Goal: Task Accomplishment & Management: Manage account settings

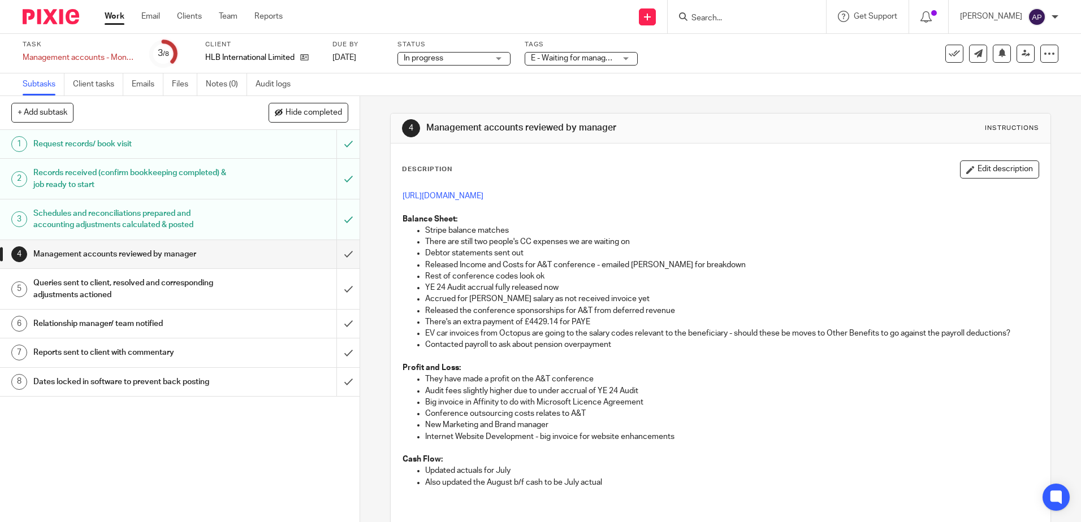
click at [573, 303] on p "Accrued for [PERSON_NAME] salary as not received invoice yet" at bounding box center [731, 298] width 613 height 11
click at [483, 194] on link "[URL][DOMAIN_NAME]" at bounding box center [442, 196] width 81 height 8
click at [1006, 175] on button "Edit description" at bounding box center [999, 170] width 79 height 18
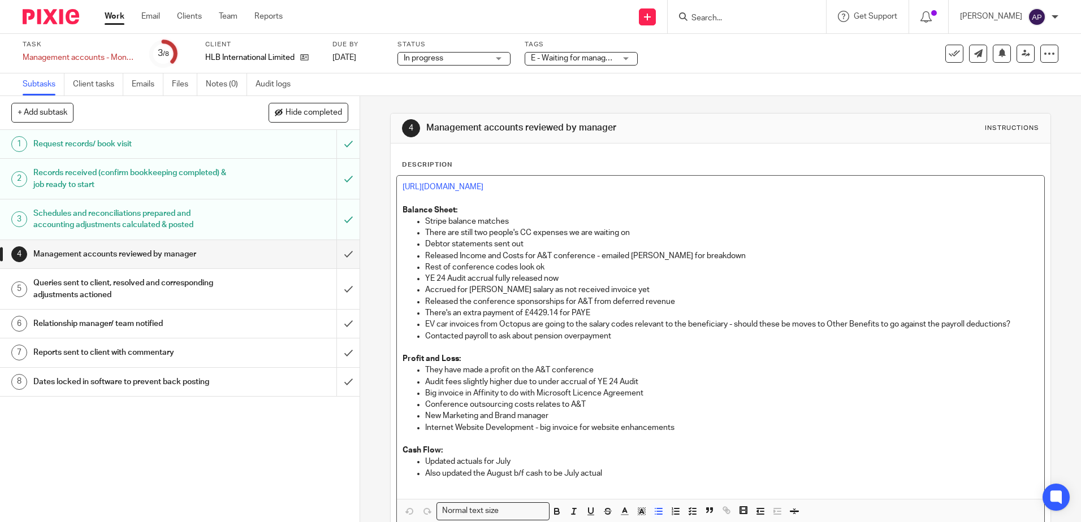
click at [545, 226] on p "Stripe balance matches" at bounding box center [731, 221] width 613 height 11
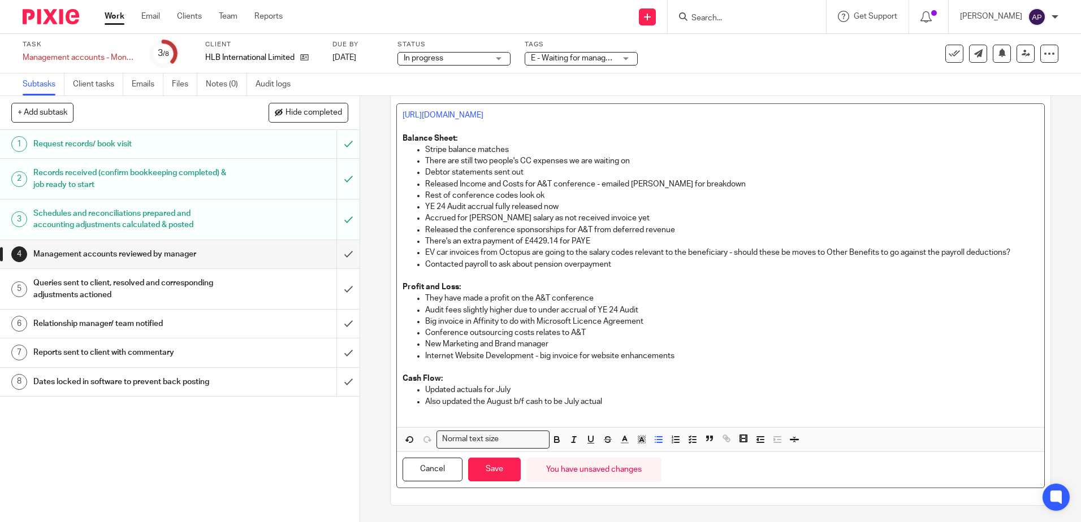
scroll to position [72, 0]
click at [620, 440] on icon "button" at bounding box center [624, 439] width 10 height 10
click at [715, 465] on li "color:#FA28FF" at bounding box center [718, 465] width 8 height 8
click at [552, 438] on icon "button" at bounding box center [557, 439] width 10 height 10
click at [624, 441] on icon "button" at bounding box center [624, 439] width 10 height 10
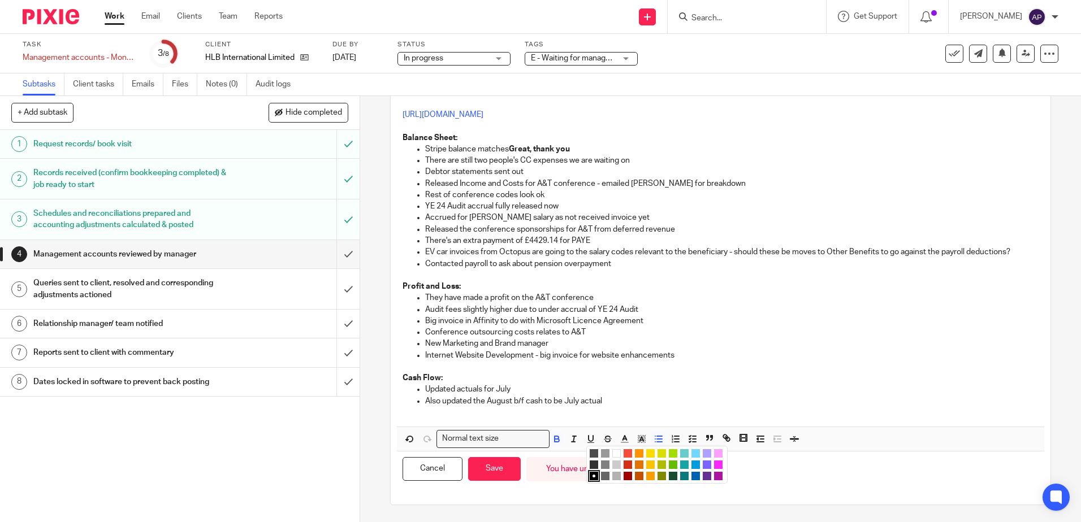
click at [702, 463] on li "color:#7B64FF" at bounding box center [706, 465] width 8 height 8
click at [614, 148] on p "Stripe balance matches Great, thank you" at bounding box center [731, 149] width 613 height 11
click at [578, 147] on p "Stripe balance matches Great, thank you" at bounding box center [731, 149] width 613 height 11
drag, startPoint x: 578, startPoint y: 147, endPoint x: 508, endPoint y: 145, distance: 70.1
click at [508, 145] on p "Stripe balance matches Great, thank you" at bounding box center [731, 149] width 613 height 11
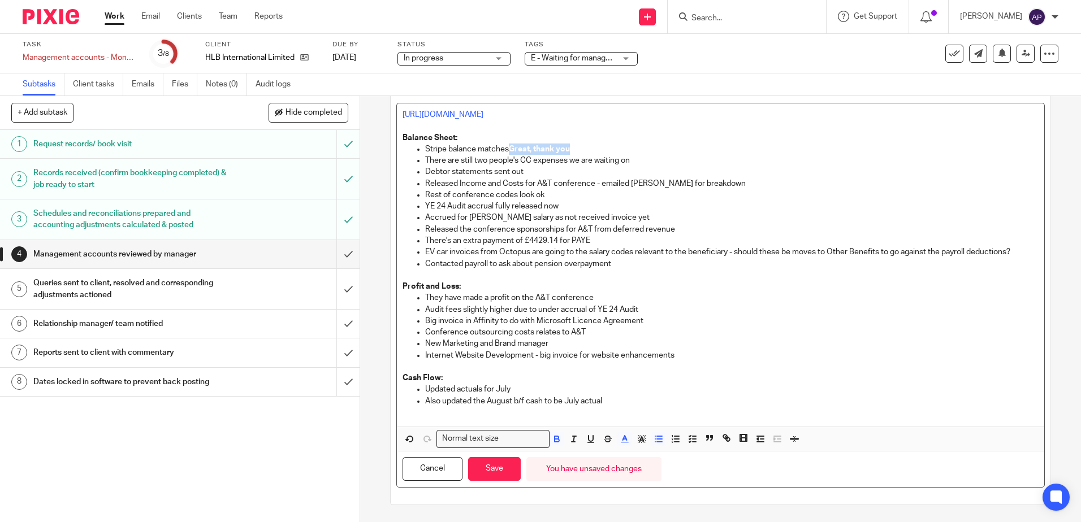
copy span "Great, thank you"
click at [664, 155] on p "There are still two people's CC expenses we are waiting on" at bounding box center [731, 160] width 613 height 11
click at [650, 160] on span "Great, thank you" at bounding box center [660, 161] width 61 height 8
drag, startPoint x: 571, startPoint y: 149, endPoint x: 509, endPoint y: 153, distance: 62.3
click at [509, 153] on p "Stripe balance matches Great, thank you" at bounding box center [731, 149] width 613 height 11
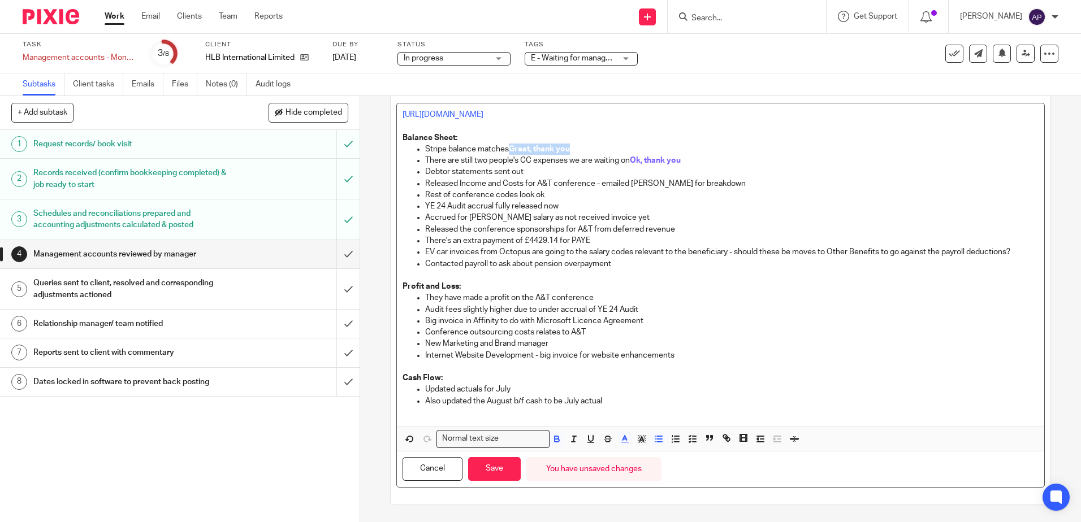
copy span "Great, thank you"
click at [533, 165] on p "There are still two people's CC expenses we are waiting on Ok, thank you" at bounding box center [731, 160] width 613 height 11
click at [541, 168] on p "Debtor statements sent out" at bounding box center [731, 171] width 613 height 11
click at [713, 183] on p "Released Income and Costs for A&T conference - emailed [PERSON_NAME] for breakd…" at bounding box center [731, 183] width 613 height 11
click at [551, 194] on p "Rest of conference codes look ok" at bounding box center [731, 194] width 613 height 11
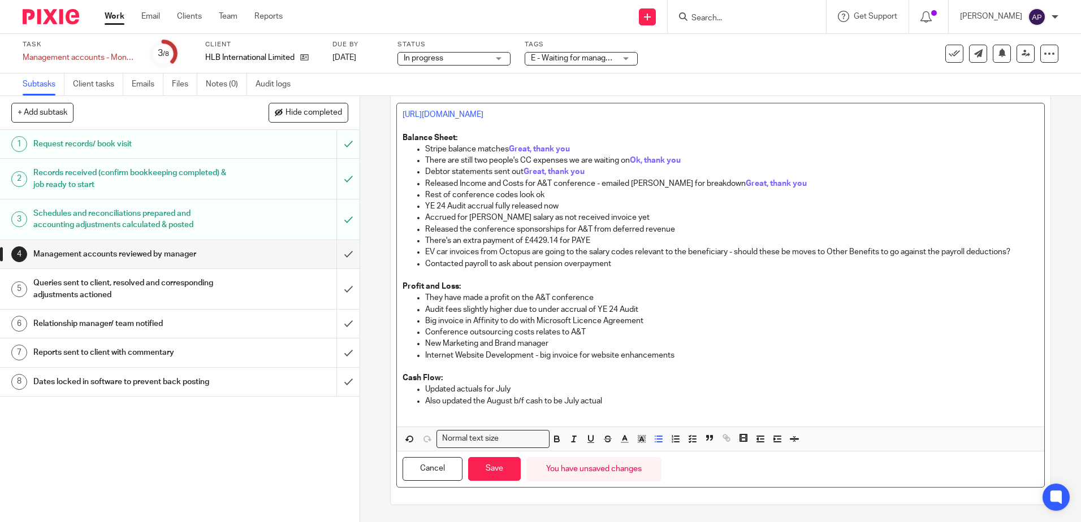
click at [574, 187] on p "Released Income and Costs for A&T conference - emailed Emily for breakdown Grea…" at bounding box center [731, 183] width 613 height 11
click at [575, 194] on p "Rest of conference codes look ok" at bounding box center [731, 194] width 613 height 11
drag, startPoint x: 688, startPoint y: 157, endPoint x: 631, endPoint y: 159, distance: 57.2
click at [631, 159] on p "There are still two people's CC expenses we are waiting on Ok, thank you" at bounding box center [731, 160] width 613 height 11
copy span "Ok, thank you"
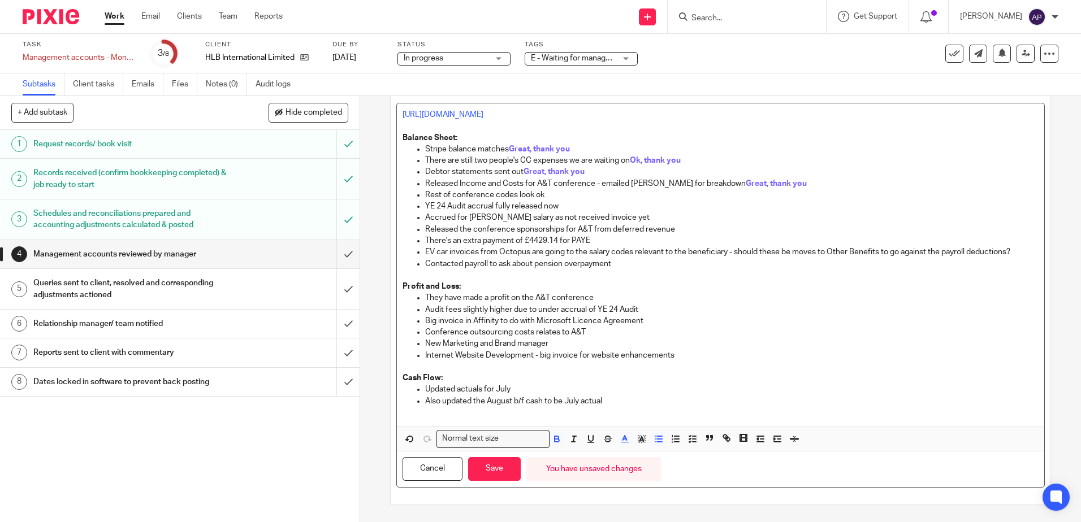
click at [571, 195] on p "Rest of conference codes look ok" at bounding box center [731, 194] width 613 height 11
drag, startPoint x: 764, startPoint y: 184, endPoint x: 703, endPoint y: 185, distance: 60.5
click at [703, 185] on p "Released Income and Costs for A&T conference - emailed Emily for breakdown Grea…" at bounding box center [731, 183] width 613 height 11
copy span "Great, thank you"
click at [577, 205] on p "YE 24 Audit accrual fully released now" at bounding box center [731, 206] width 613 height 11
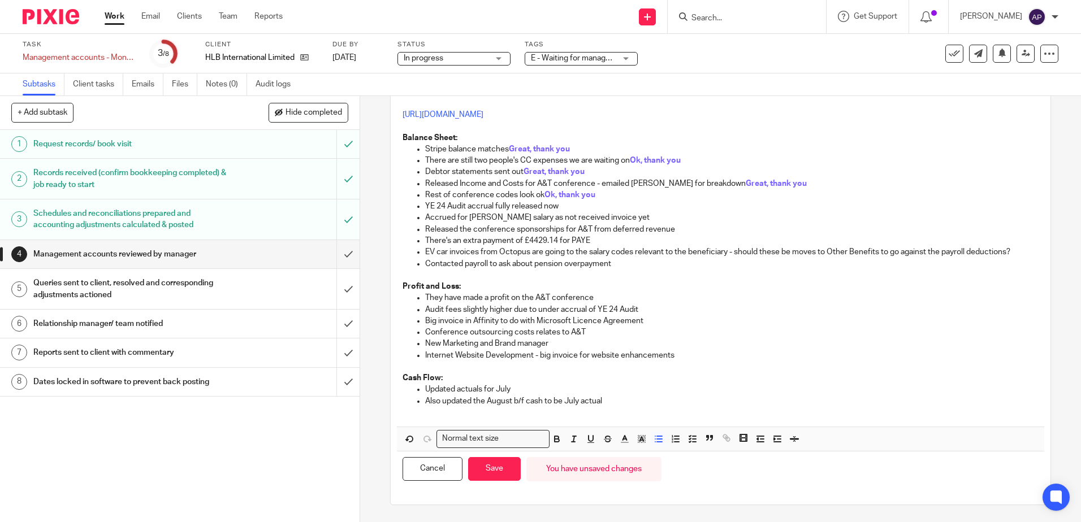
click at [584, 204] on p "YE 24 Audit accrual fully released now" at bounding box center [731, 206] width 613 height 11
click at [578, 204] on span "Great, thank you" at bounding box center [588, 206] width 61 height 8
click at [641, 216] on p "Accrued for [PERSON_NAME] salary as not received invoice yet" at bounding box center [731, 217] width 613 height 11
click at [702, 230] on p "Released the conference sponsorships for A&T from deferred revenue" at bounding box center [731, 229] width 613 height 11
click at [610, 241] on p "There's an extra payment of £4429.14 for PAYE" at bounding box center [731, 240] width 613 height 11
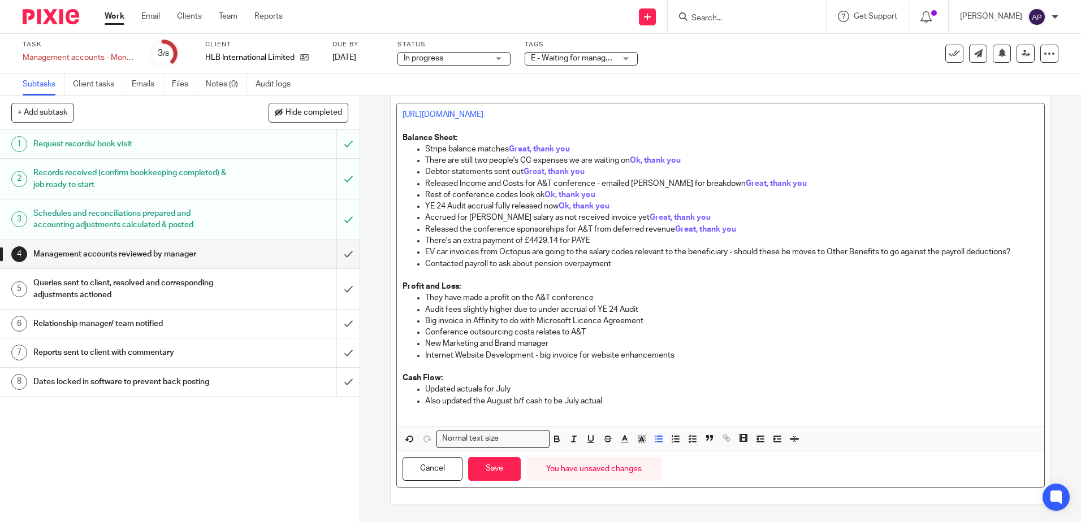
click at [613, 252] on p "EV car invoices from Octopus are going to the salary codes relevant to the bene…" at bounding box center [731, 251] width 613 height 11
click at [613, 242] on p "There's an extra payment of £4429.14 for PAYE" at bounding box center [731, 240] width 613 height 11
drag, startPoint x: 655, startPoint y: 238, endPoint x: 591, endPoint y: 241, distance: 64.0
click at [591, 241] on p "There's an extra payment of £4429.14 for PAYE Great, thank you" at bounding box center [731, 240] width 613 height 11
click at [847, 242] on p "There's an extra payment of £4429.14 for PAYE That's strange, perhaps we don't …" at bounding box center [731, 240] width 613 height 11
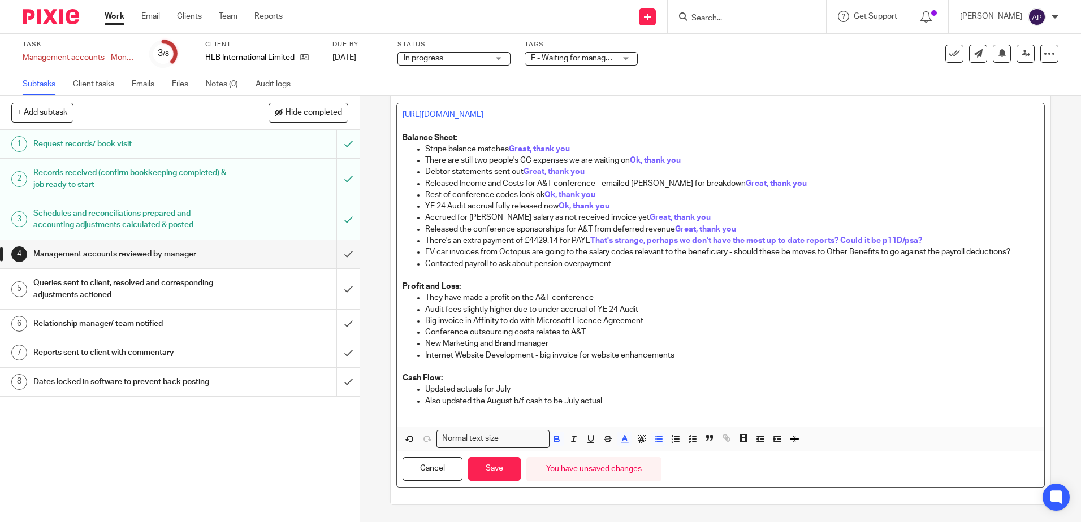
click at [942, 237] on p "There's an extra payment of £4429.14 for PAYE That's strange, perhaps we don't …" at bounding box center [731, 240] width 613 height 11
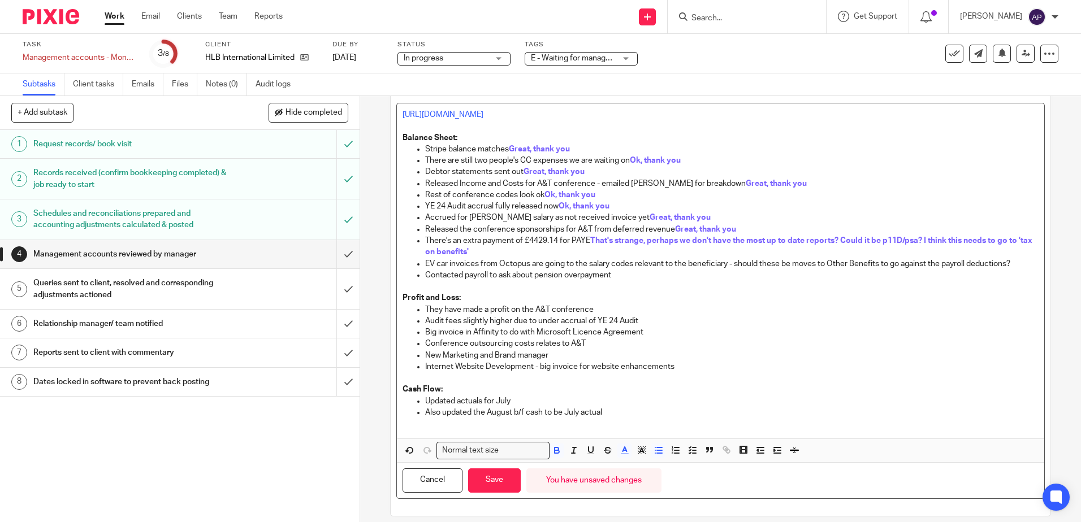
click at [892, 240] on span "That's strange, perhaps we don't have the most up to date reports? Could it be …" at bounding box center [729, 246] width 609 height 19
click at [492, 258] on p "EV car invoices from Octopus are going to the salary codes relevant to the bene…" at bounding box center [731, 263] width 613 height 11
click at [843, 240] on span "That's strange, perhaps we don't have the most up to date reports? Could it be …" at bounding box center [729, 246] width 609 height 19
click at [492, 250] on p "There's an extra payment of £4429.14 for PAYE That's strange, perhaps we don't …" at bounding box center [731, 246] width 613 height 23
click at [645, 242] on span "That's strange, perhaps we don't have the most up to date reports? or could it …" at bounding box center [726, 246] width 602 height 19
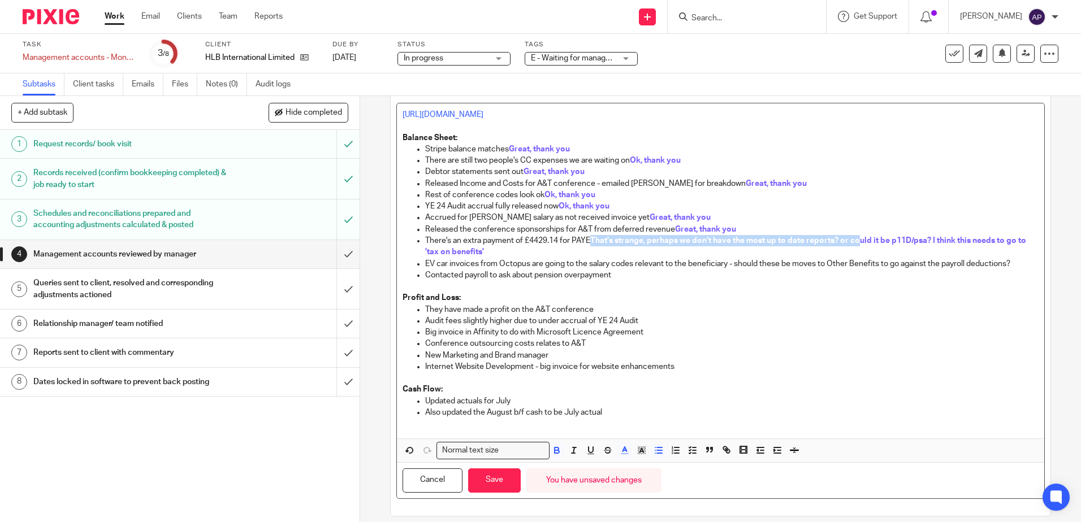
drag, startPoint x: 591, startPoint y: 239, endPoint x: 856, endPoint y: 240, distance: 264.5
click at [856, 240] on span "That's strange, perhaps we don't have the most up to date reports? or could it …" at bounding box center [726, 246] width 602 height 19
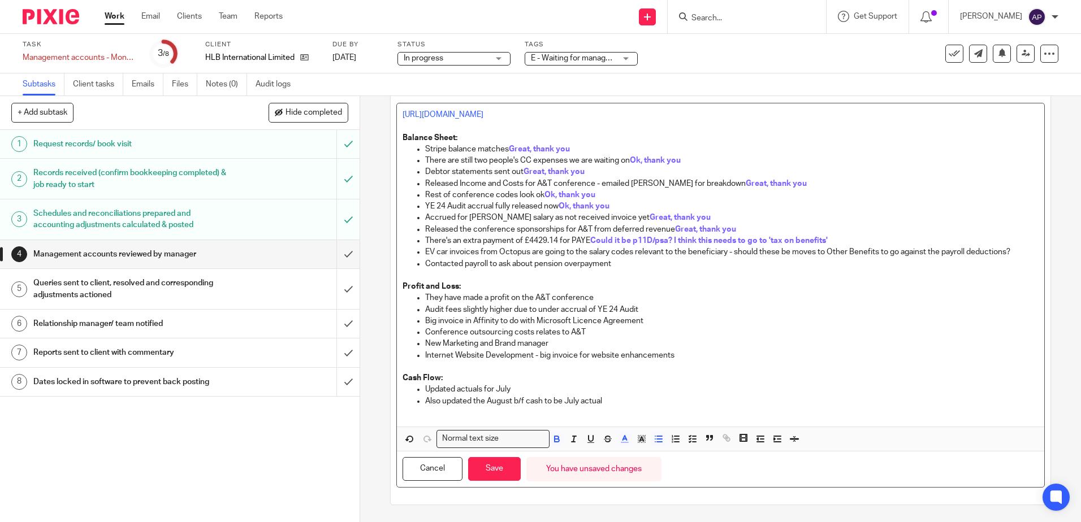
click at [847, 241] on p "There's an extra payment of £4429.14 for PAYE Could it be p11D/psa? I think thi…" at bounding box center [731, 240] width 613 height 11
click at [818, 248] on p "EV car invoices from Octopus are going to the salary codes relevant to the bene…" at bounding box center [731, 251] width 613 height 11
drag, startPoint x: 507, startPoint y: 248, endPoint x: 692, endPoint y: 252, distance: 184.8
click at [692, 252] on p "EV car invoices from Octopus are going to the salary codes relevant to the bene…" at bounding box center [731, 251] width 613 height 11
click at [451, 252] on p "EV car invoices from Octopus are going to the salary codes relevant to the bene…" at bounding box center [731, 251] width 613 height 11
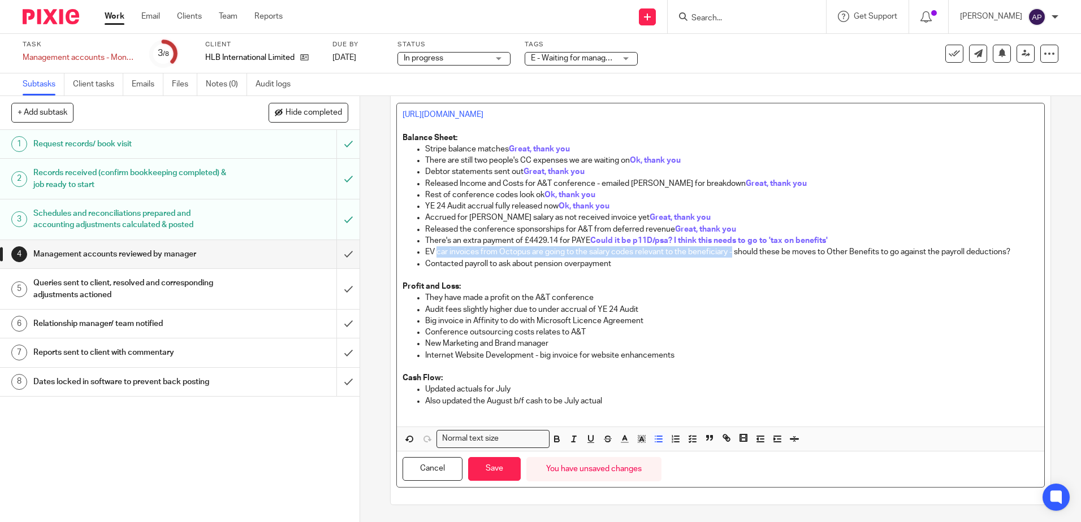
drag, startPoint x: 433, startPoint y: 251, endPoint x: 730, endPoint y: 257, distance: 296.8
click at [730, 257] on p "EV car invoices from Octopus are going to the salary codes relevant to the bene…" at bounding box center [731, 251] width 613 height 11
click at [869, 250] on p "EV car invoices from Octopus are going to the salary codes relevant to the bene…" at bounding box center [731, 251] width 613 height 11
click at [1010, 253] on p "EV car invoices from Octopus are going to the salary codes relevant to the bene…" at bounding box center [731, 251] width 613 height 11
click at [684, 260] on p "Contacted payroll to ask about pension overpayment" at bounding box center [731, 263] width 613 height 11
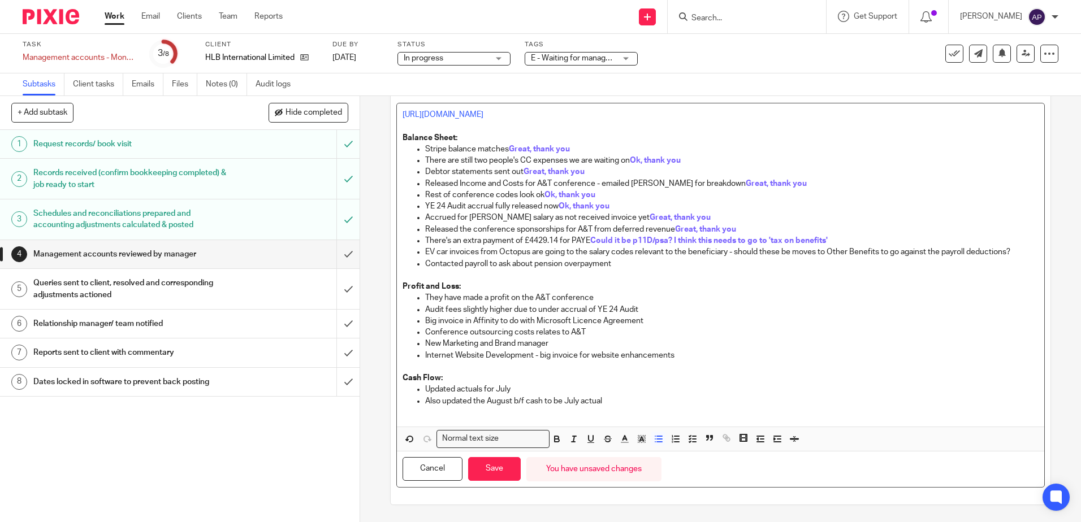
click at [1014, 250] on p "EV car invoices from Octopus are going to the salary codes relevant to the bene…" at bounding box center [731, 251] width 613 height 11
click at [636, 265] on p "Contacted payroll to ask about pension overpayment" at bounding box center [731, 263] width 613 height 11
drag, startPoint x: 736, startPoint y: 229, endPoint x: 674, endPoint y: 231, distance: 62.2
click at [674, 231] on p "Released the conference sponsorships for A&T from deferred revenue Great, thank…" at bounding box center [731, 229] width 613 height 11
copy span "Great, thank you"
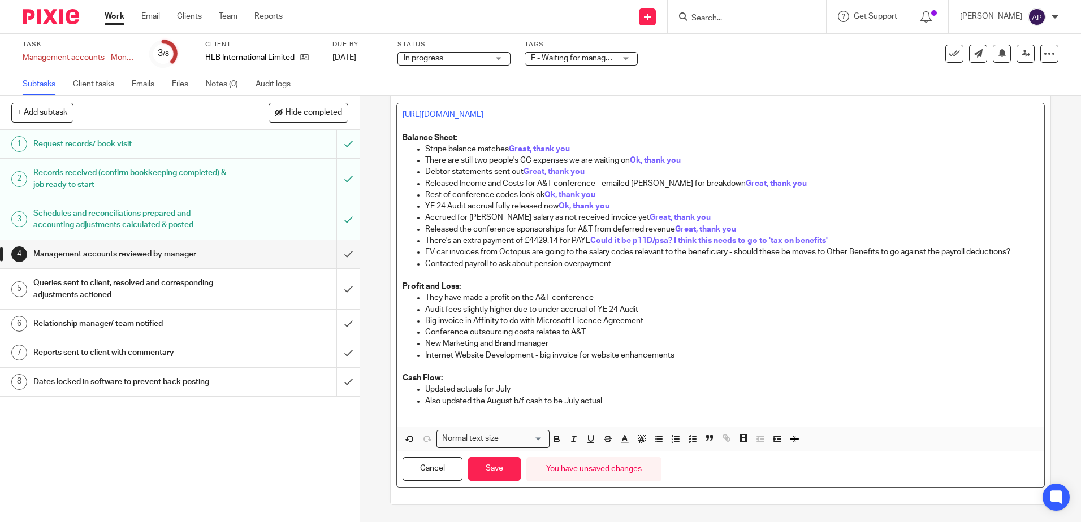
click at [660, 272] on p at bounding box center [719, 275] width 635 height 11
click at [654, 262] on p "Contacted payroll to ask about pension overpayment" at bounding box center [731, 263] width 613 height 11
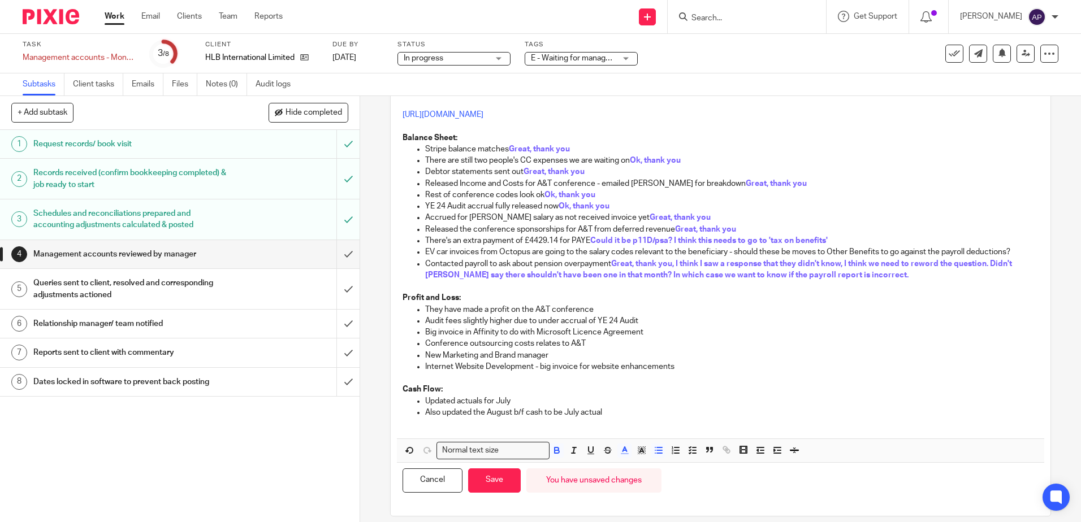
click at [779, 222] on p "Accrued for Susannah salary as not received invoice yet Great, thank you" at bounding box center [731, 217] width 613 height 11
click at [1018, 247] on p "EV car invoices from Octopus are going to the salary codes relevant to the bene…" at bounding box center [731, 251] width 613 height 11
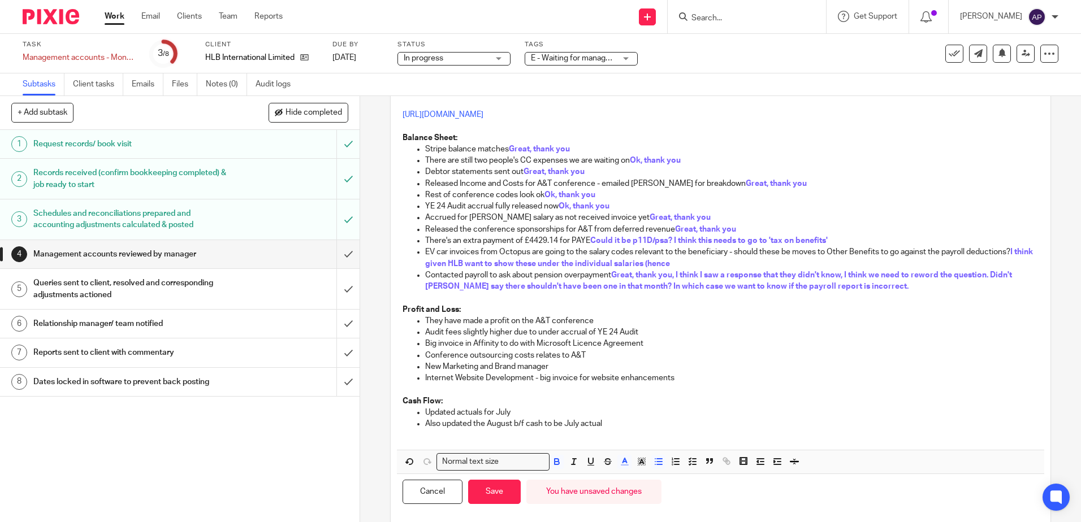
click at [728, 276] on span "Great, thank you, I think I saw a response that they didn't know, I think we ne…" at bounding box center [719, 280] width 588 height 19
drag, startPoint x: 691, startPoint y: 260, endPoint x: 665, endPoint y: 261, distance: 25.5
click at [665, 261] on p "EV car invoices from Octopus are going to the salary codes relevant to the bene…" at bounding box center [731, 257] width 613 height 23
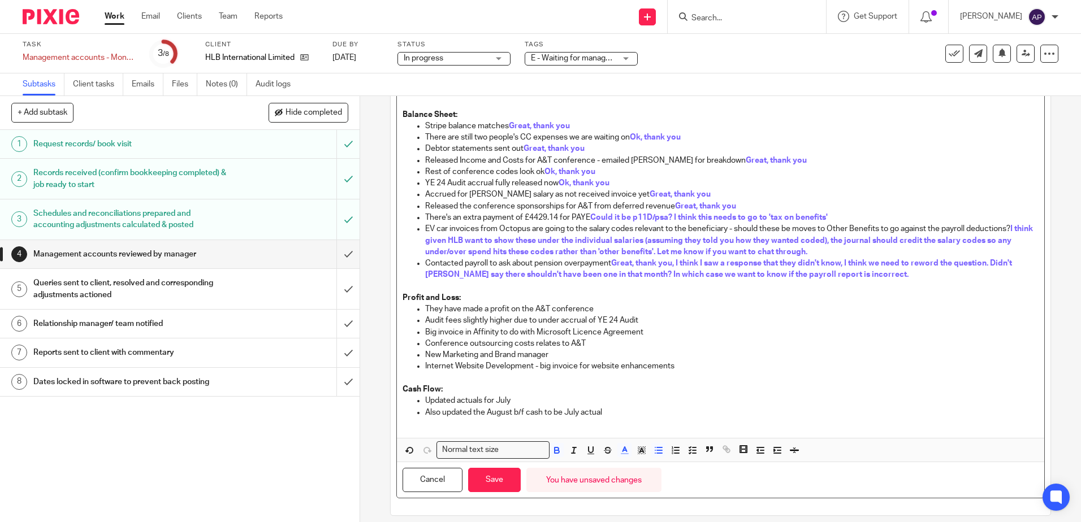
scroll to position [106, 0]
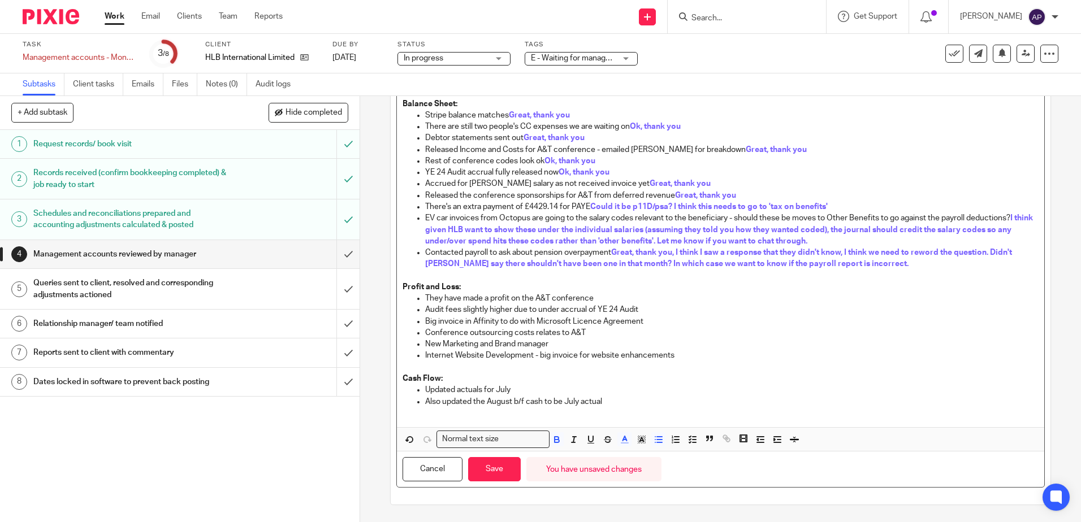
click at [880, 263] on p "Contacted payroll to ask about pension overpayment Great, thank you, I think I …" at bounding box center [731, 258] width 613 height 23
click at [495, 472] on button "Save" at bounding box center [494, 469] width 53 height 24
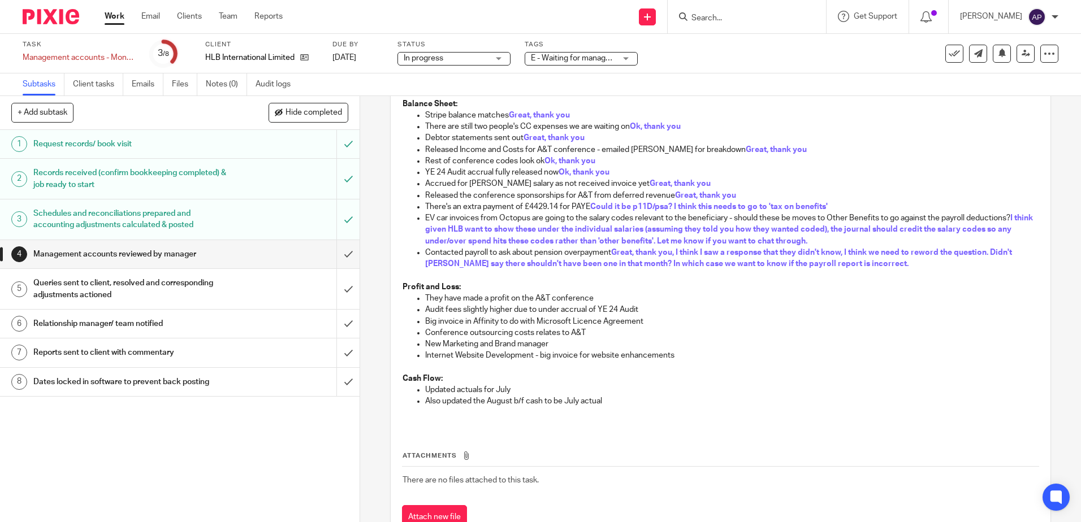
click at [622, 257] on p "Contacted payroll to ask about pension overpayment Great, thank you, I think I …" at bounding box center [731, 258] width 613 height 23
click at [635, 261] on span "Great, thank you, I think I saw a response that they didn't know, I think we ne…" at bounding box center [719, 258] width 588 height 19
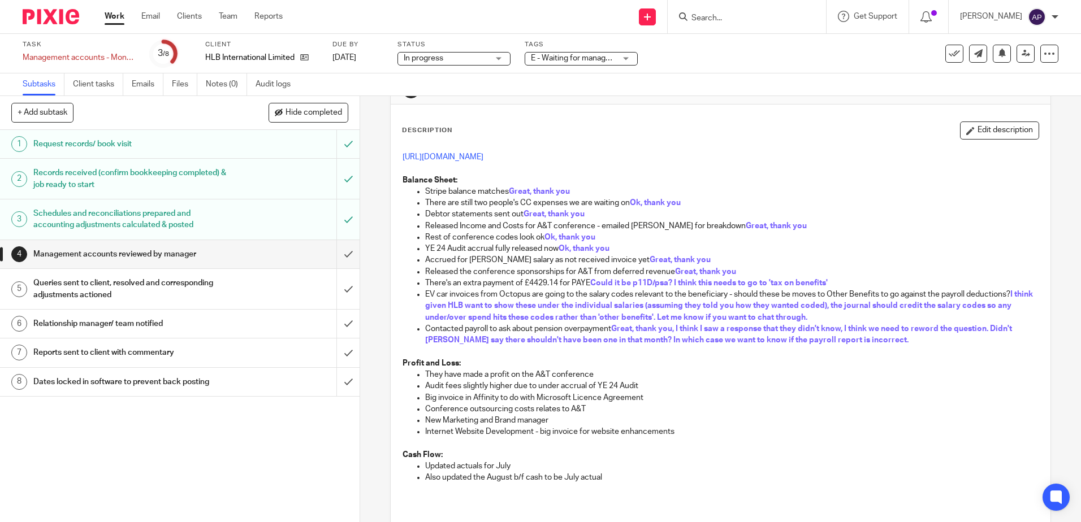
scroll to position [57, 0]
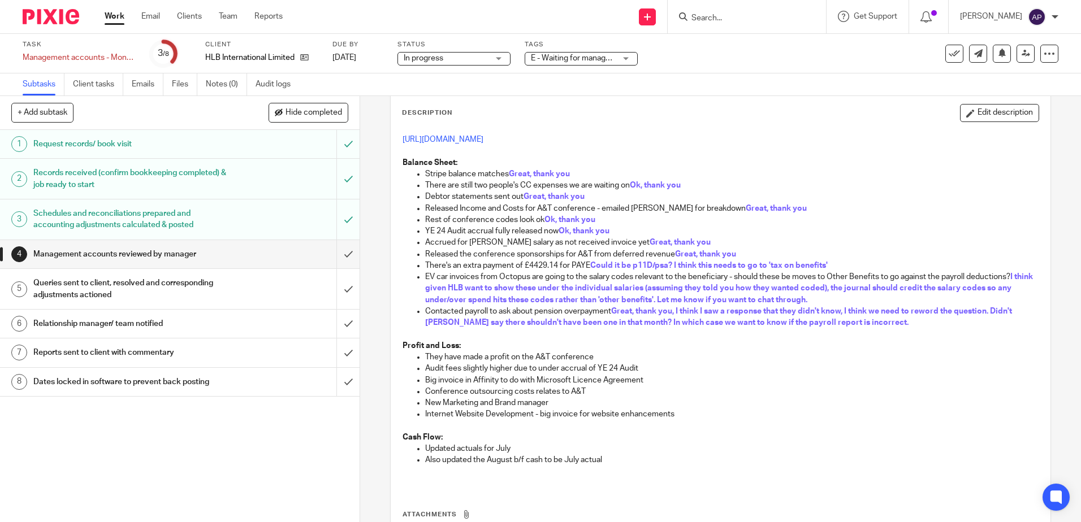
click at [906, 321] on p "Contacted payroll to ask about pension overpayment Great, thank you, I think I …" at bounding box center [731, 317] width 613 height 23
click at [972, 106] on button "Edit description" at bounding box center [999, 113] width 79 height 18
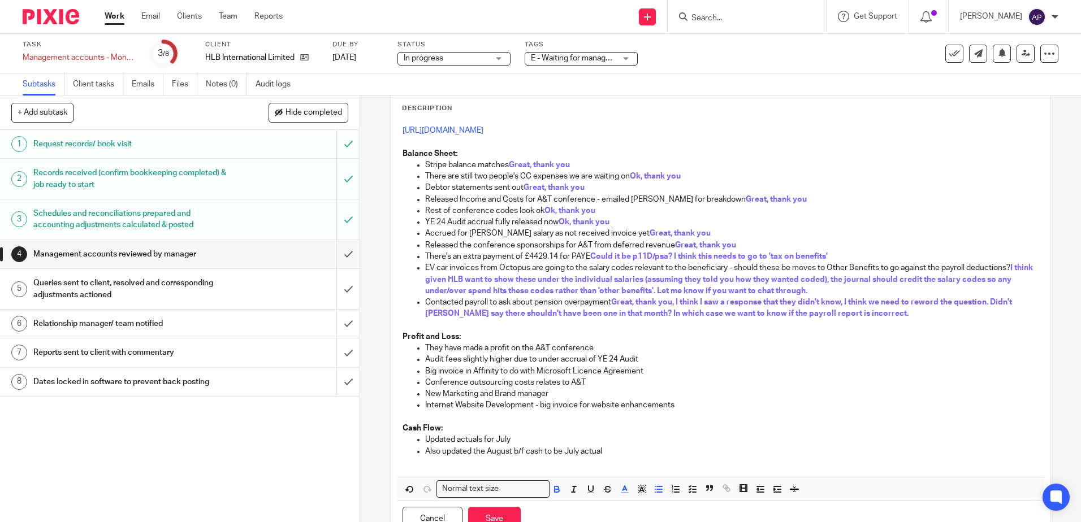
click at [883, 316] on p "Contacted payroll to ask about pension overpayment Great, thank you, I think I …" at bounding box center [731, 308] width 613 height 23
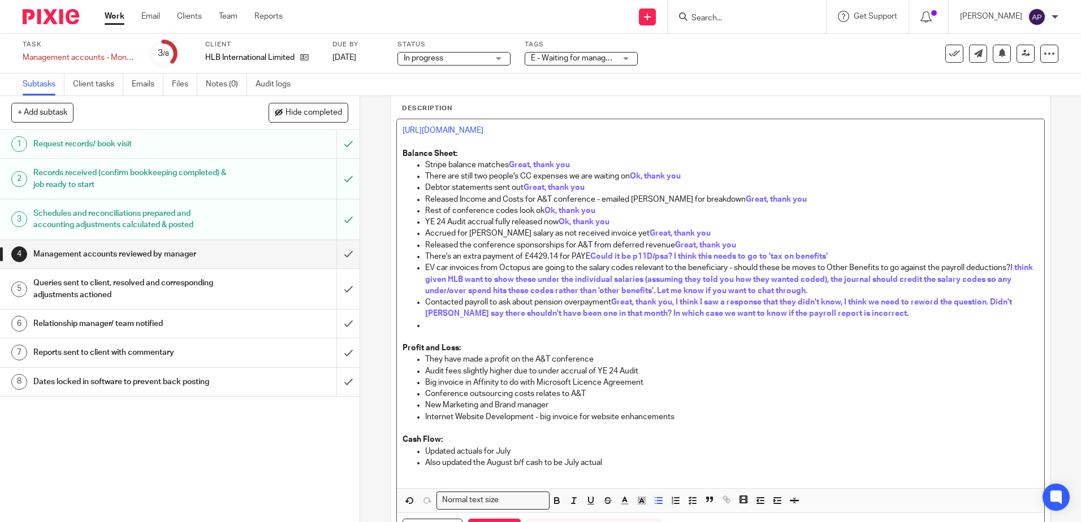
scroll to position [113, 0]
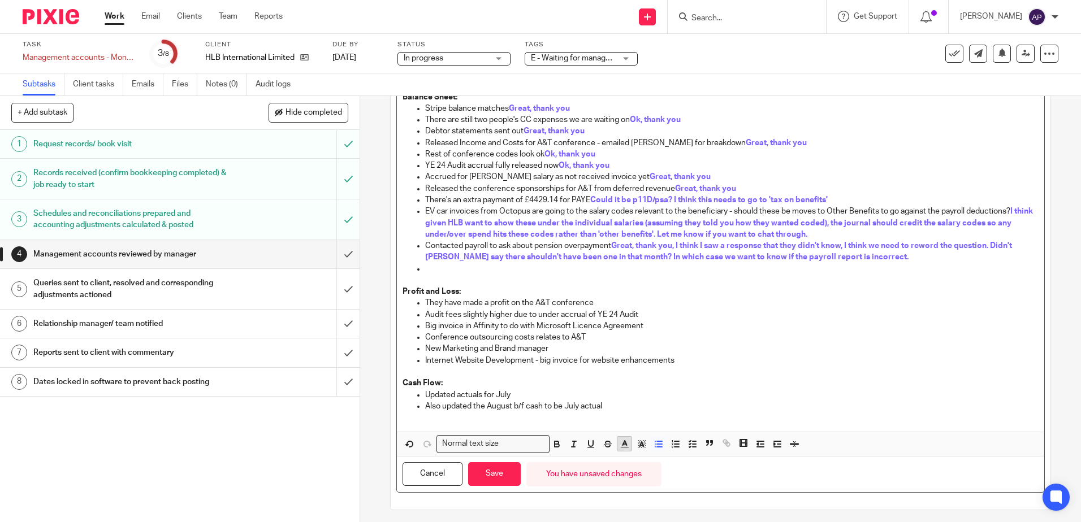
click at [617, 441] on button "button" at bounding box center [624, 444] width 14 height 14
click at [705, 470] on li "color:#7B64FF" at bounding box center [706, 470] width 8 height 8
drag, startPoint x: 874, startPoint y: 257, endPoint x: 833, endPoint y: 255, distance: 40.7
click at [833, 255] on p "Contacted payroll to ask about pension overpayment Great, thank you, I think I …" at bounding box center [731, 251] width 613 height 23
copy span "s incorrect."
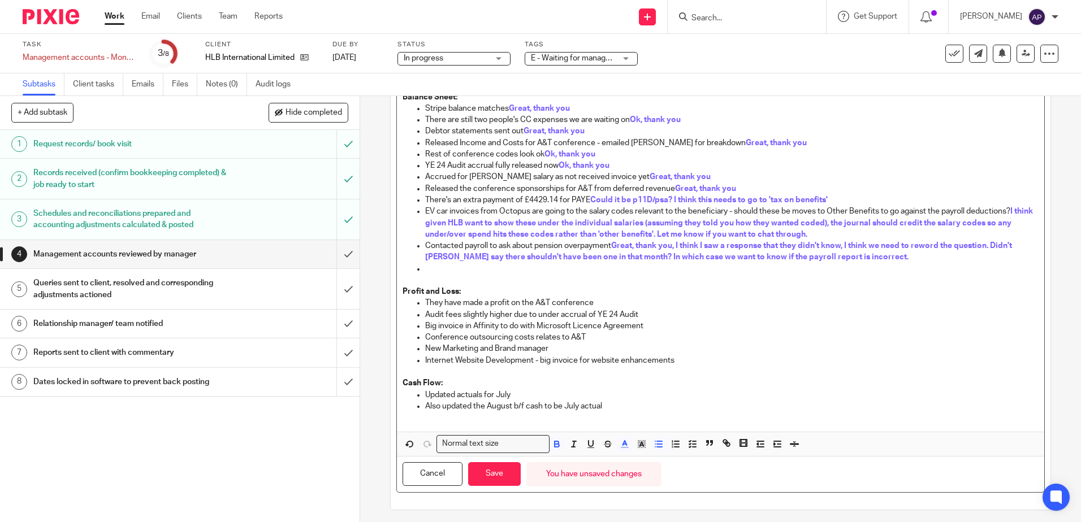
click at [450, 268] on p at bounding box center [731, 268] width 613 height 11
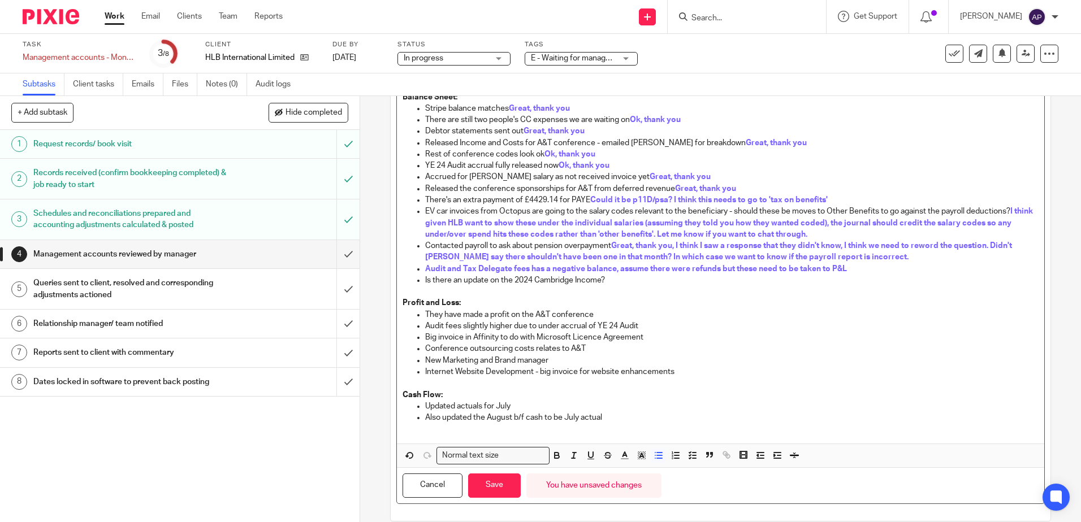
click at [811, 268] on span "Audit and Tax Delegate fees has a negative balance, assume there were refunds b…" at bounding box center [636, 269] width 422 height 8
drag, startPoint x: 618, startPoint y: 277, endPoint x: 409, endPoint y: 283, distance: 208.6
click at [409, 283] on ul "Stripe balance matches Great, thank you There are still two people's CC expense…" at bounding box center [719, 194] width 635 height 183
click at [556, 458] on icon "button" at bounding box center [557, 455] width 10 height 10
click at [624, 456] on icon "button" at bounding box center [624, 455] width 10 height 10
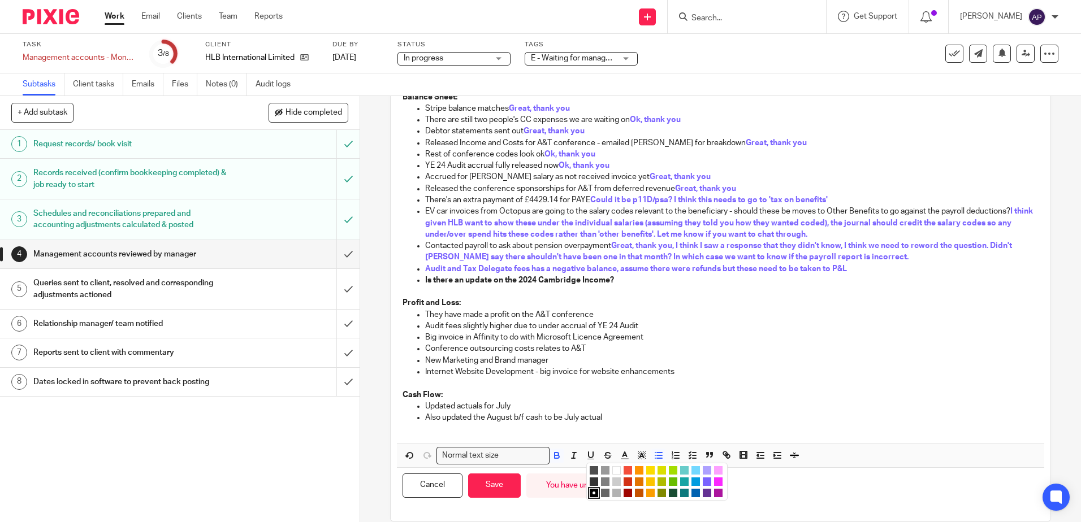
click at [704, 480] on li "color:#7B64FF" at bounding box center [706, 482] width 8 height 8
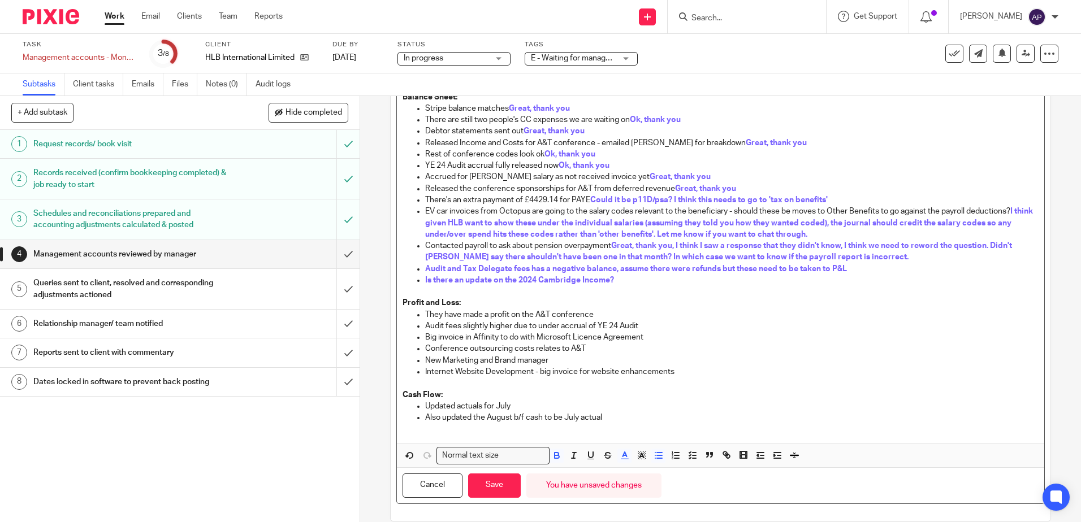
click at [636, 302] on p "Profit and Loss:" at bounding box center [719, 302] width 635 height 11
click at [626, 274] on p "Audit and Tax Delegate fees has a negative balance, assume there were refunds b…" at bounding box center [731, 268] width 613 height 11
click at [631, 285] on p "Is there an update on the 2024 Cambridge Income?" at bounding box center [731, 280] width 613 height 11
click at [628, 280] on p "Is there an update on the 2024 Cambridge Income?" at bounding box center [731, 280] width 613 height 11
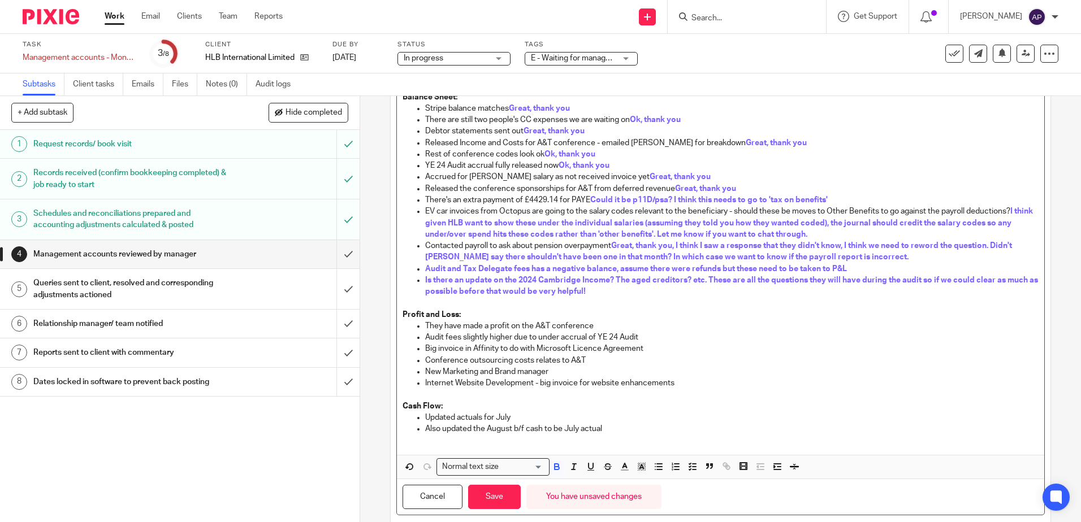
click at [666, 316] on p "Profit and Loss:" at bounding box center [719, 314] width 635 height 11
click at [631, 320] on p "They have made a profit on the A&T conference" at bounding box center [731, 325] width 613 height 11
click at [628, 322] on p "They have made a profit on the A&T conference" at bounding box center [731, 325] width 613 height 11
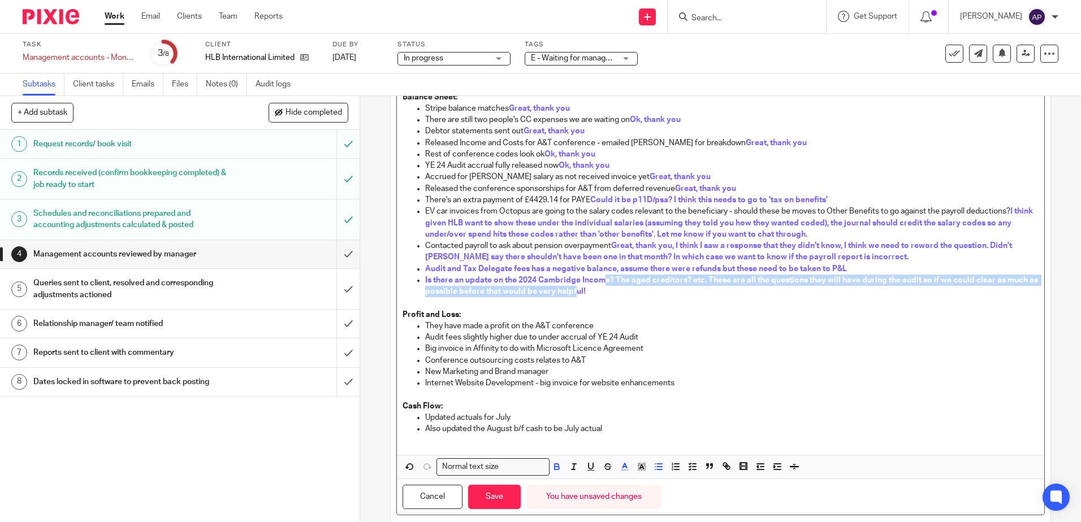
drag, startPoint x: 597, startPoint y: 288, endPoint x: 580, endPoint y: 290, distance: 16.6
click at [580, 290] on p "Is there an update on the 2024 Cambridge Income? The aged creditors? etc. These…" at bounding box center [731, 286] width 613 height 23
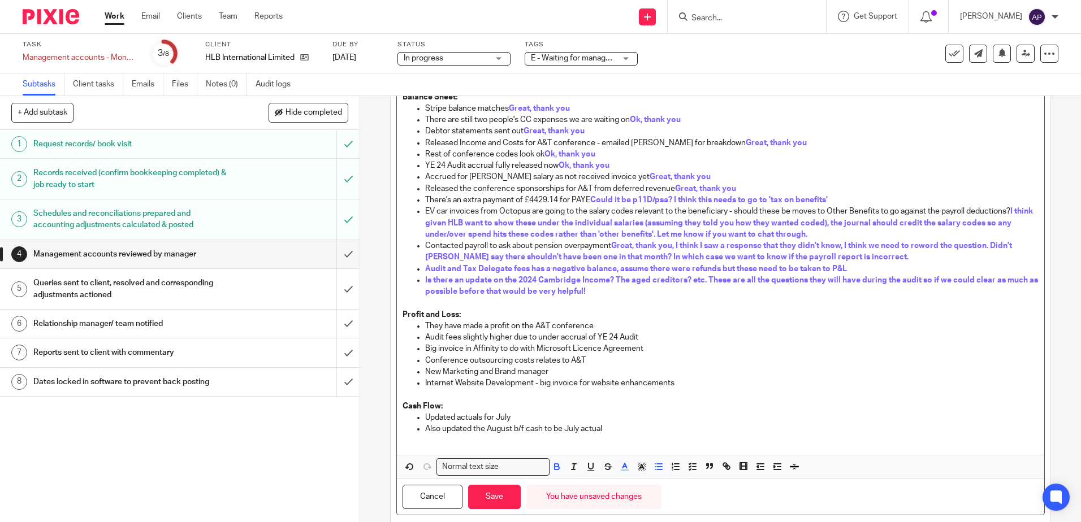
click at [599, 296] on p "Is there an update on the 2024 Cambridge Income? The aged creditors? etc. These…" at bounding box center [731, 286] width 613 height 23
drag, startPoint x: 597, startPoint y: 292, endPoint x: 561, endPoint y: 290, distance: 36.2
click at [561, 290] on p "Is there an update on the 2024 Cambridge Income? The aged creditors? etc. These…" at bounding box center [731, 286] width 613 height 23
copy span "helpful!"
click at [610, 319] on p "Profit and Loss:" at bounding box center [719, 314] width 635 height 11
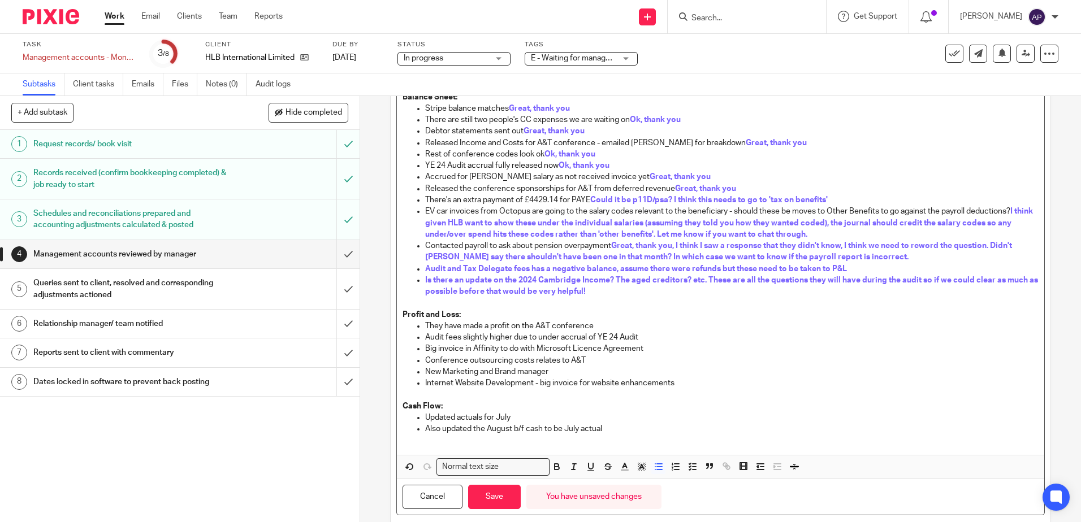
click at [612, 323] on p "They have made a profit on the A&T conference" at bounding box center [731, 325] width 613 height 11
click at [628, 325] on p "They have made a profit on the A&T conference helpful!" at bounding box center [731, 325] width 613 height 11
click at [654, 336] on p "Audit fees slightly higher due to under accrual of YE 24 Audit" at bounding box center [731, 337] width 613 height 11
click at [674, 355] on p "Conference outsourcing costs relates to A&T" at bounding box center [731, 360] width 613 height 11
click at [669, 344] on p "Big invoice in Affinity to do with Microsoft Licence Agreement" at bounding box center [731, 348] width 613 height 11
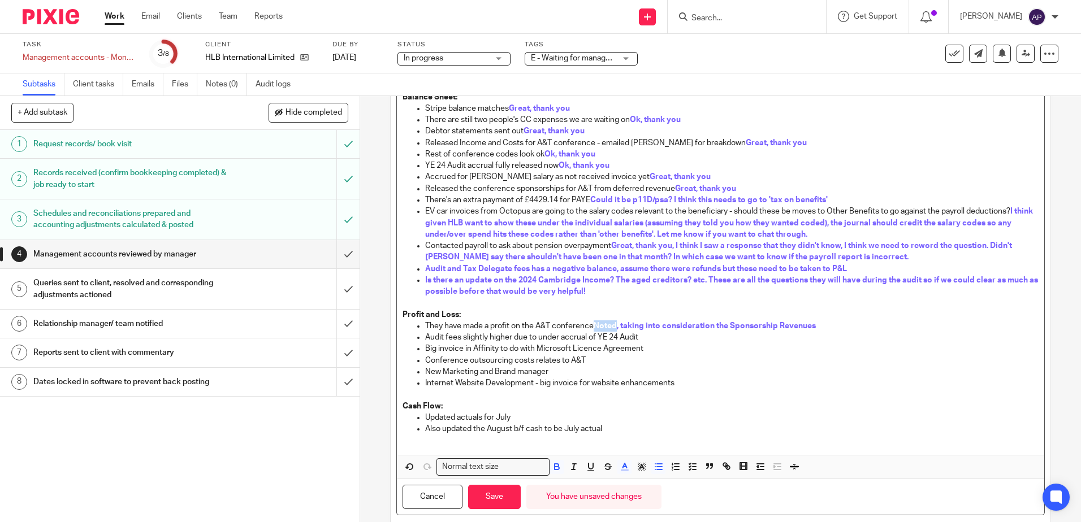
drag, startPoint x: 615, startPoint y: 326, endPoint x: 594, endPoint y: 326, distance: 20.9
click at [594, 326] on span "Noted, taking into consideration the Sponsorship Revenues" at bounding box center [704, 326] width 222 height 8
copy span "Noted"
click at [666, 347] on p "Big invoice in Affinity to do with Microsoft Licence Agreement" at bounding box center [731, 348] width 613 height 11
click at [666, 335] on p "Audit fees slightly higher due to under accrual of YE 24 Audit" at bounding box center [731, 337] width 613 height 11
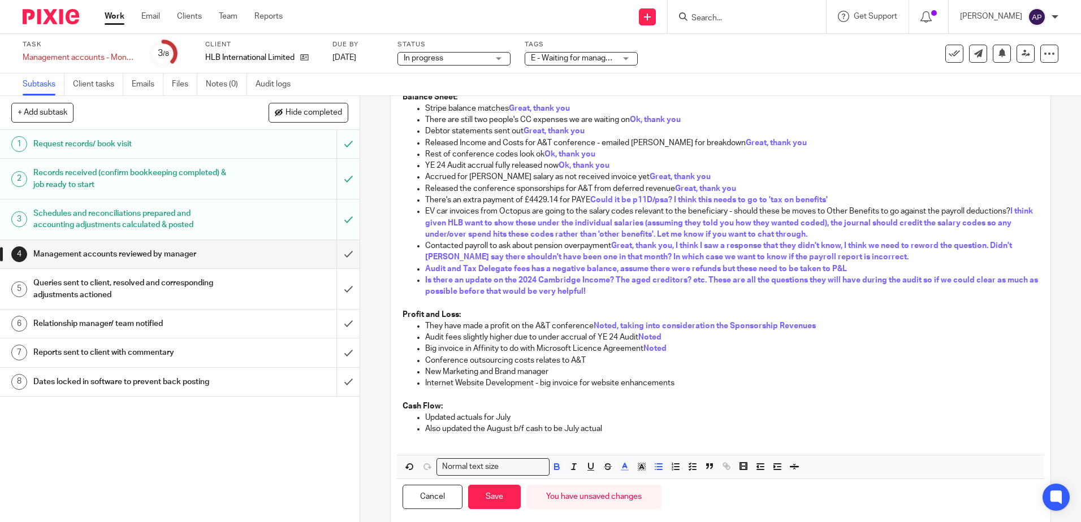
click at [602, 362] on p "Conference outsourcing costs relates to A&T" at bounding box center [731, 360] width 613 height 11
click at [702, 380] on p "Internet Website Development - big invoice for website enhancements" at bounding box center [731, 383] width 613 height 11
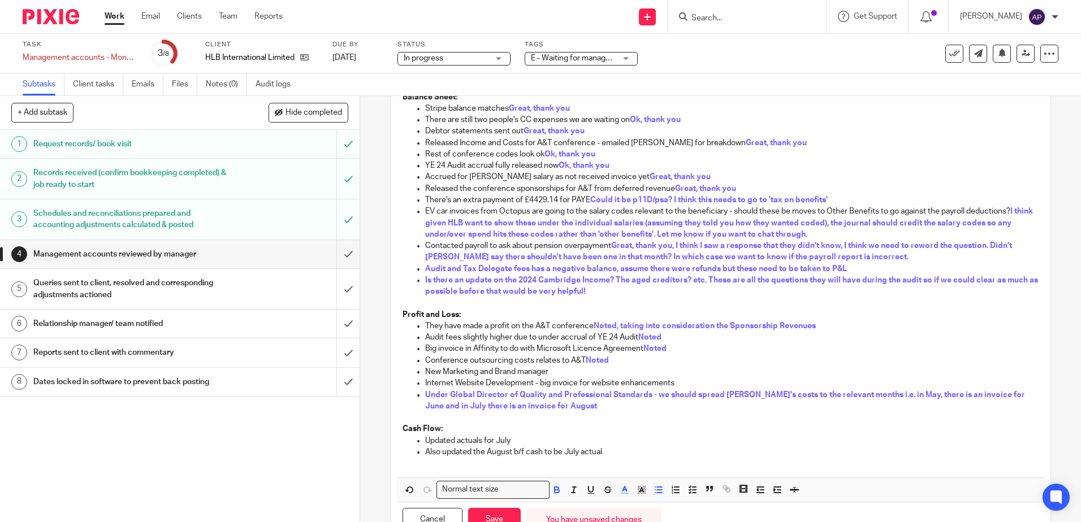
click at [586, 361] on span "Noted" at bounding box center [597, 361] width 23 height 8
drag, startPoint x: 608, startPoint y: 365, endPoint x: 586, endPoint y: 359, distance: 22.6
click at [586, 359] on p "Conference outsourcing costs relates to A&T Noted" at bounding box center [731, 360] width 613 height 11
copy span "Noted"
click at [688, 381] on p "Internet Website Development - big invoice for website enhancements" at bounding box center [731, 383] width 613 height 11
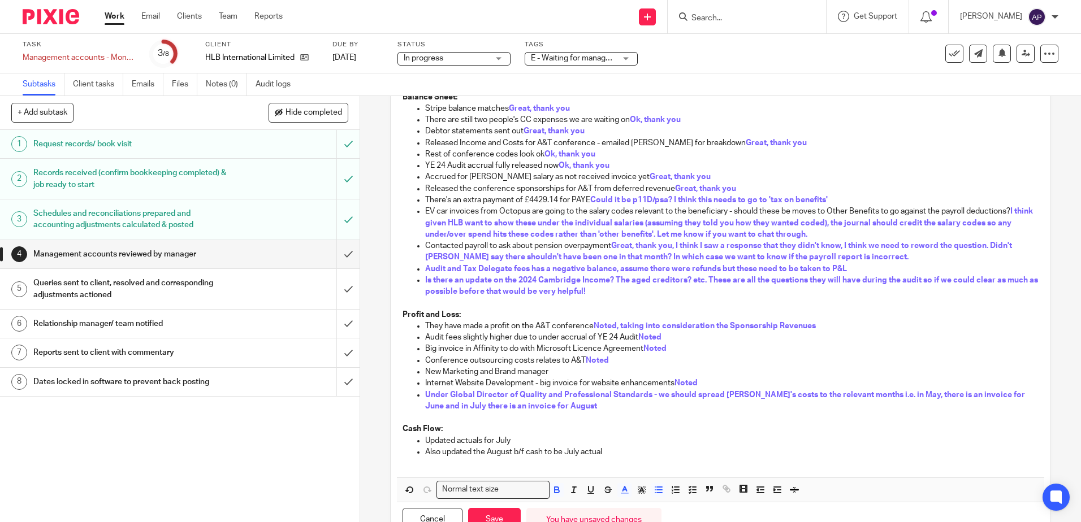
click at [680, 372] on p "New Marketing and Brand manager" at bounding box center [731, 371] width 613 height 11
click at [623, 367] on p "New Marketing and Brand manager" at bounding box center [731, 371] width 613 height 11
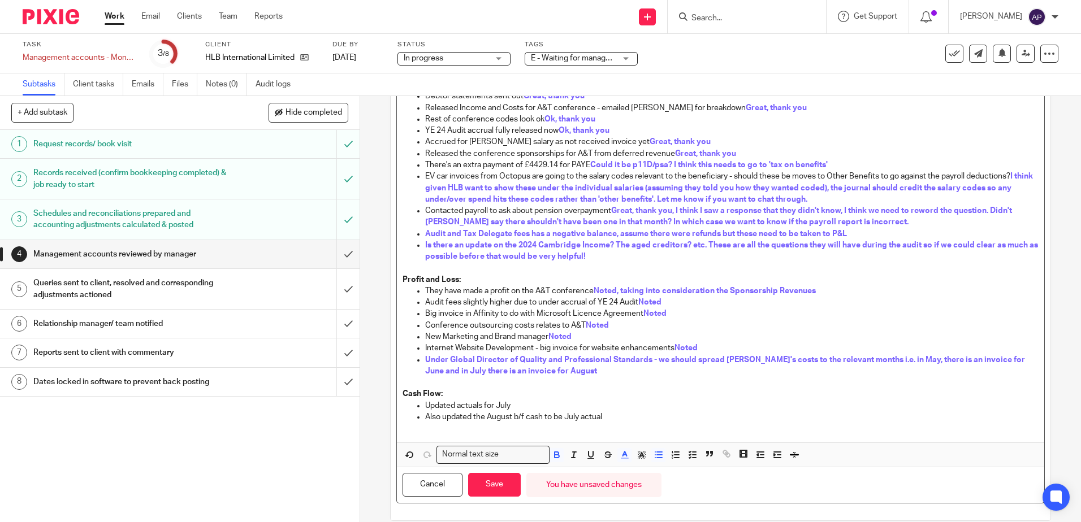
scroll to position [164, 0]
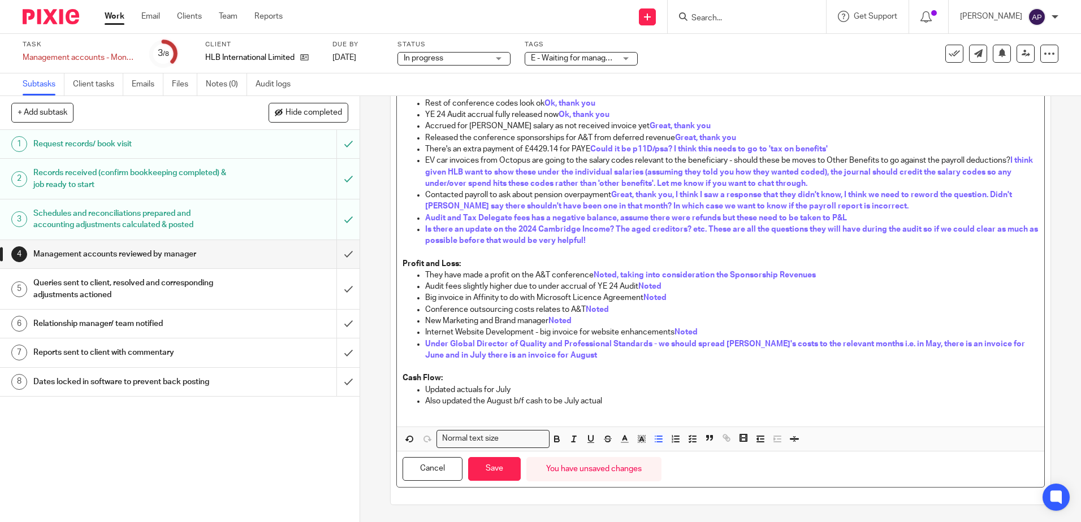
click at [574, 391] on p "Updated actuals for July" at bounding box center [731, 389] width 613 height 11
copy span "Thank you"
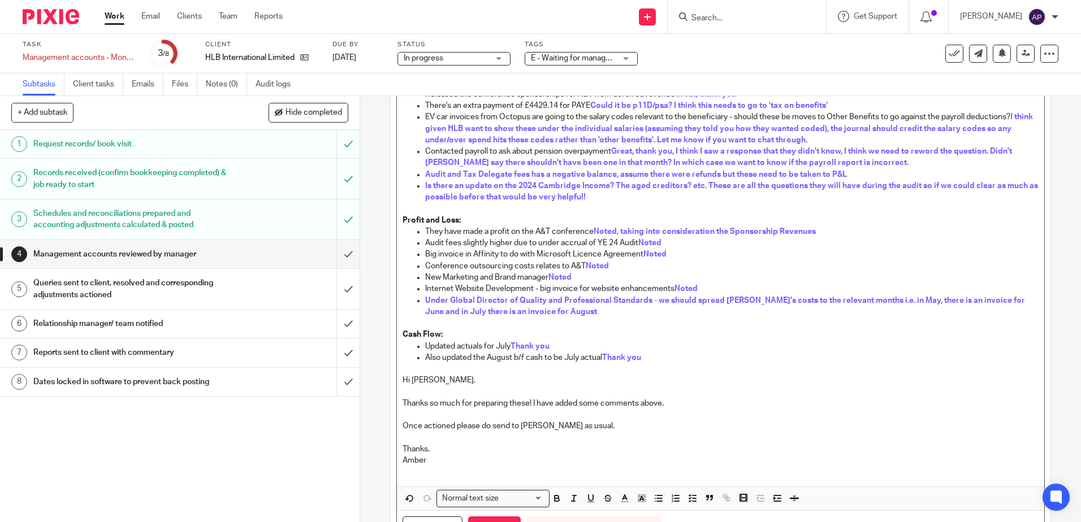
scroll to position [267, 0]
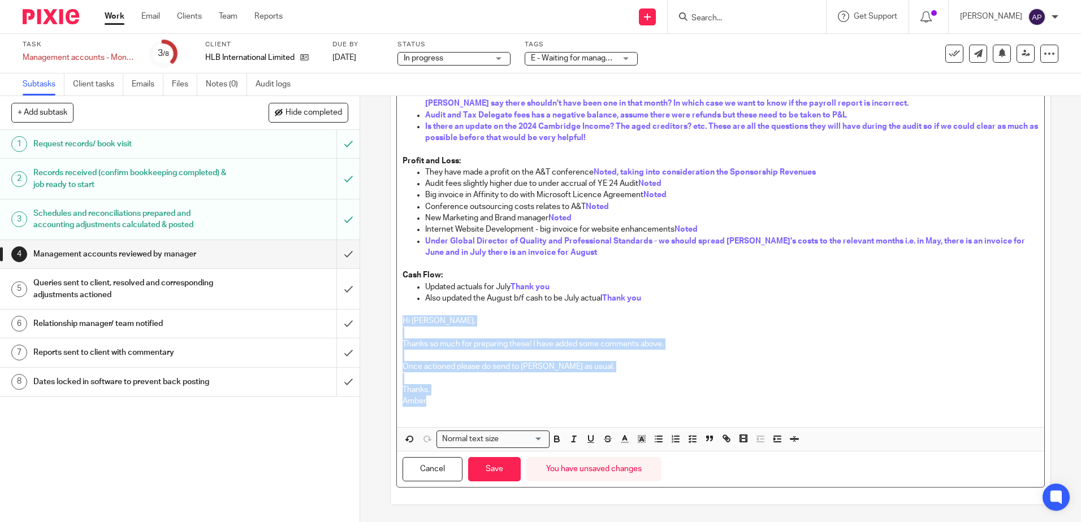
drag, startPoint x: 437, startPoint y: 404, endPoint x: 392, endPoint y: 322, distance: 94.1
click at [392, 322] on div "Description https://cloudimanage.com/work/link/f/LLP!10360638 Balance Sheet: St…" at bounding box center [720, 191] width 659 height 628
click at [622, 436] on icon "button" at bounding box center [624, 439] width 10 height 10
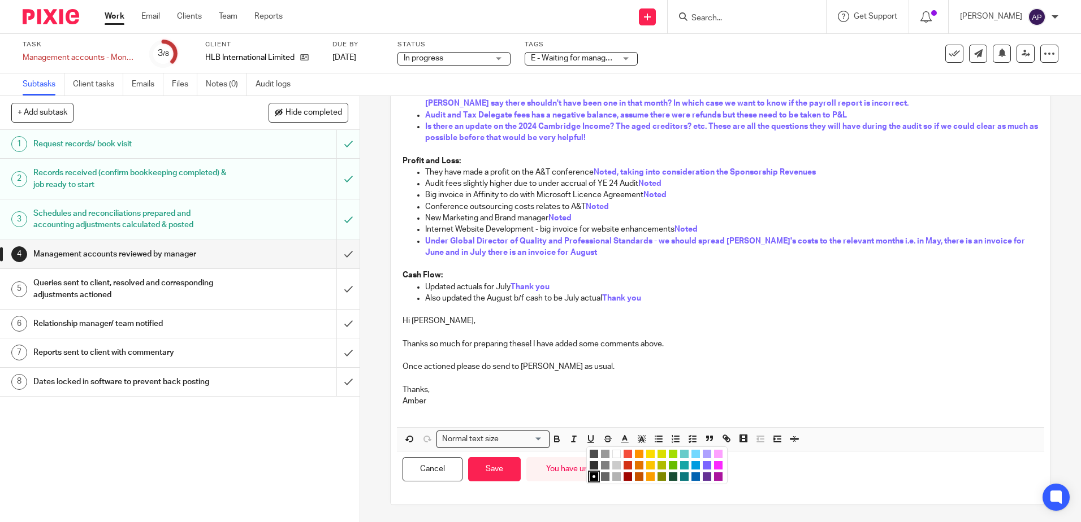
click at [703, 462] on li "color:#7B64FF" at bounding box center [706, 465] width 8 height 8
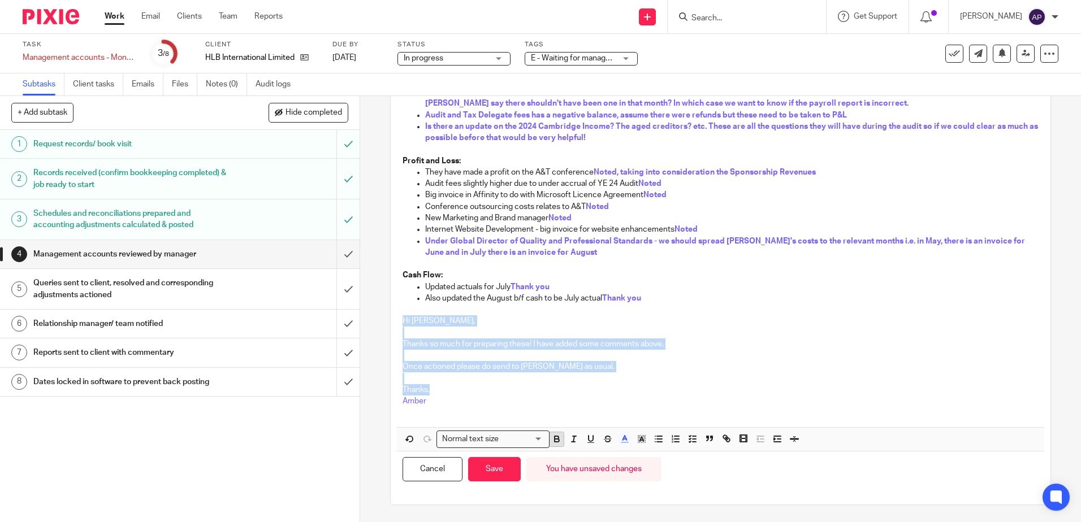
click at [559, 437] on button "button" at bounding box center [556, 439] width 14 height 14
click at [491, 377] on p at bounding box center [719, 378] width 635 height 11
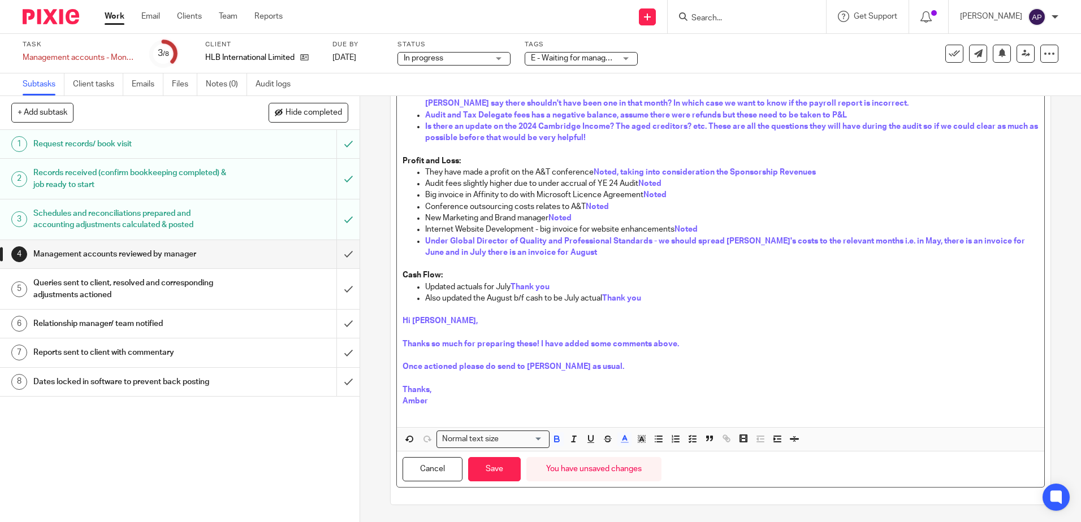
click at [474, 395] on p "Thanks," at bounding box center [719, 389] width 635 height 11
click at [469, 400] on p "Amber" at bounding box center [719, 401] width 635 height 11
click at [497, 467] on button "Save" at bounding box center [494, 469] width 53 height 24
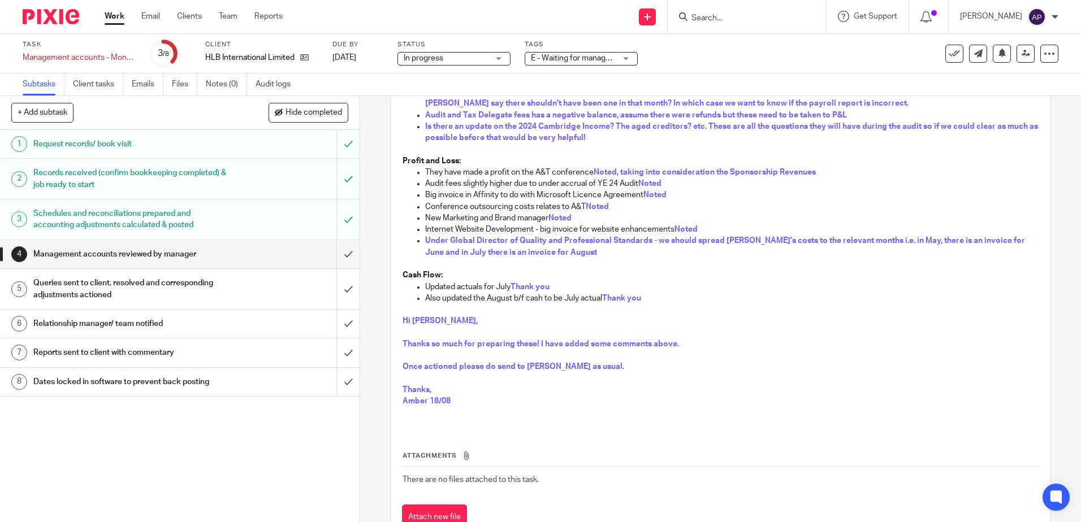
click at [601, 332] on p at bounding box center [719, 332] width 635 height 11
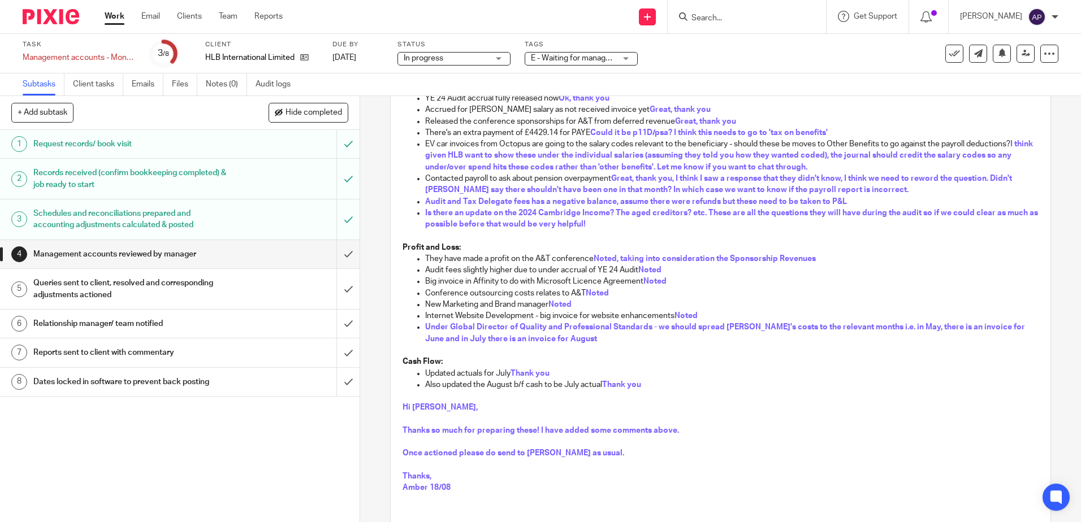
scroll to position [163, 0]
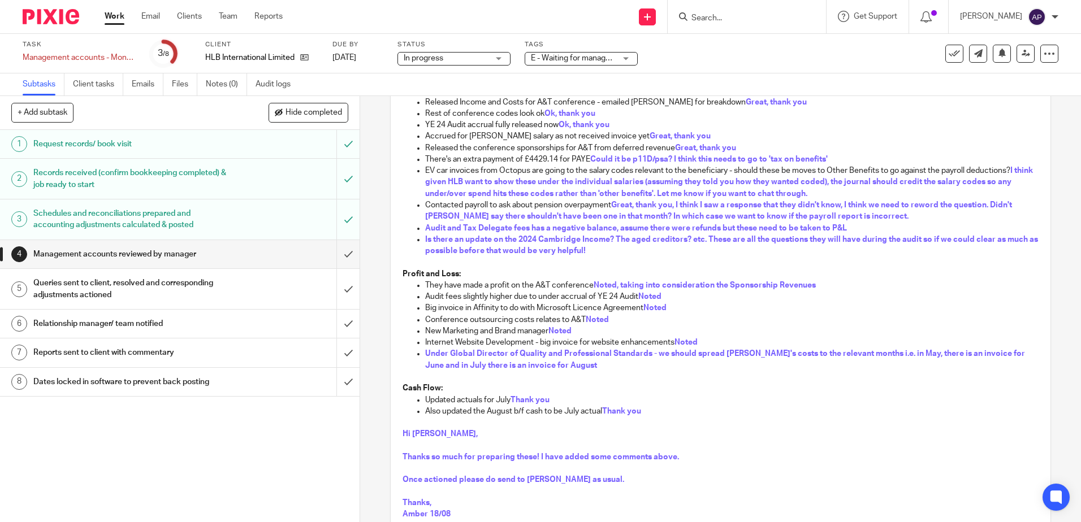
drag, startPoint x: 683, startPoint y: 331, endPoint x: 885, endPoint y: 328, distance: 201.8
click at [683, 331] on p "New Marketing and Brand manager Noted" at bounding box center [731, 331] width 613 height 11
click at [693, 274] on p "Profit and Loss:" at bounding box center [719, 273] width 635 height 11
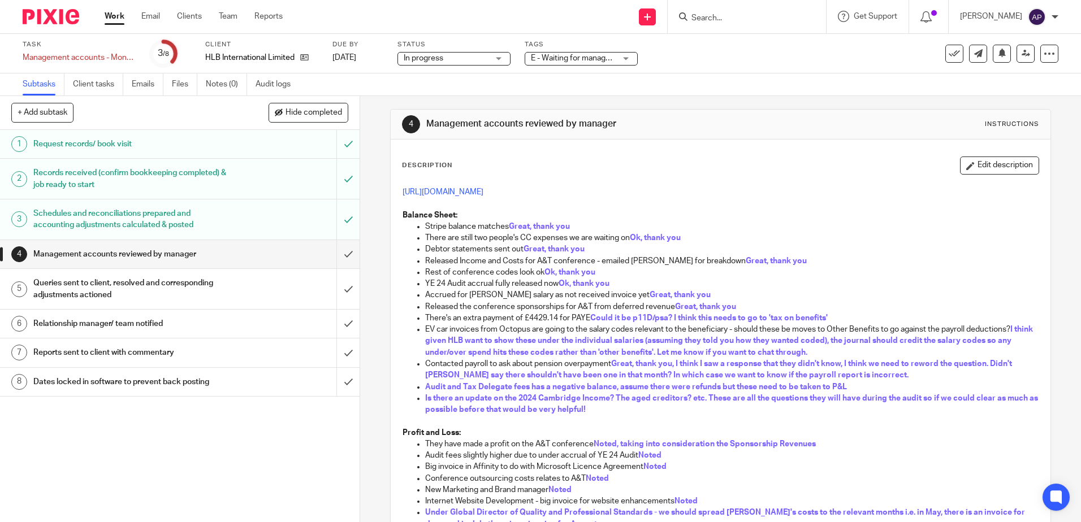
scroll to position [0, 0]
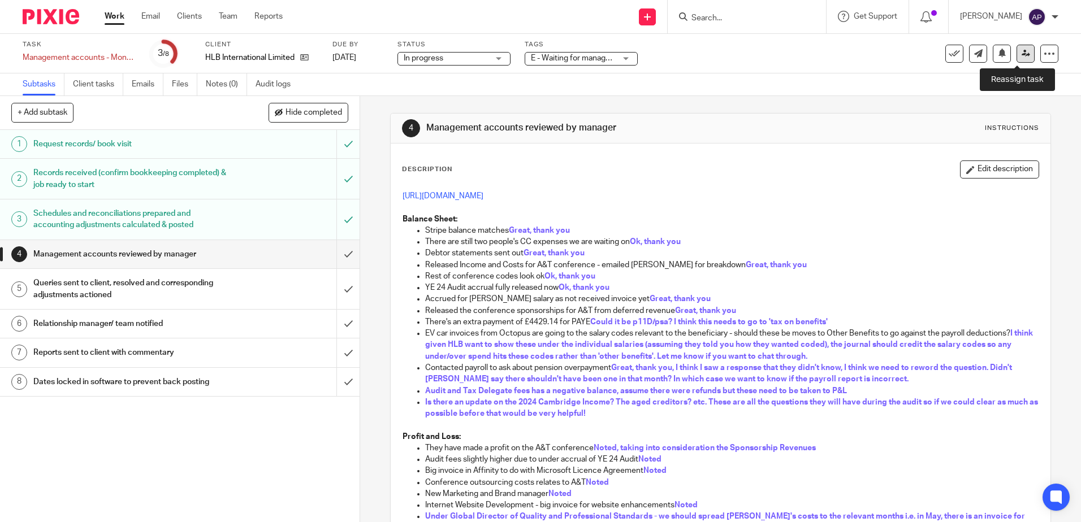
click at [1018, 60] on link at bounding box center [1025, 54] width 18 height 18
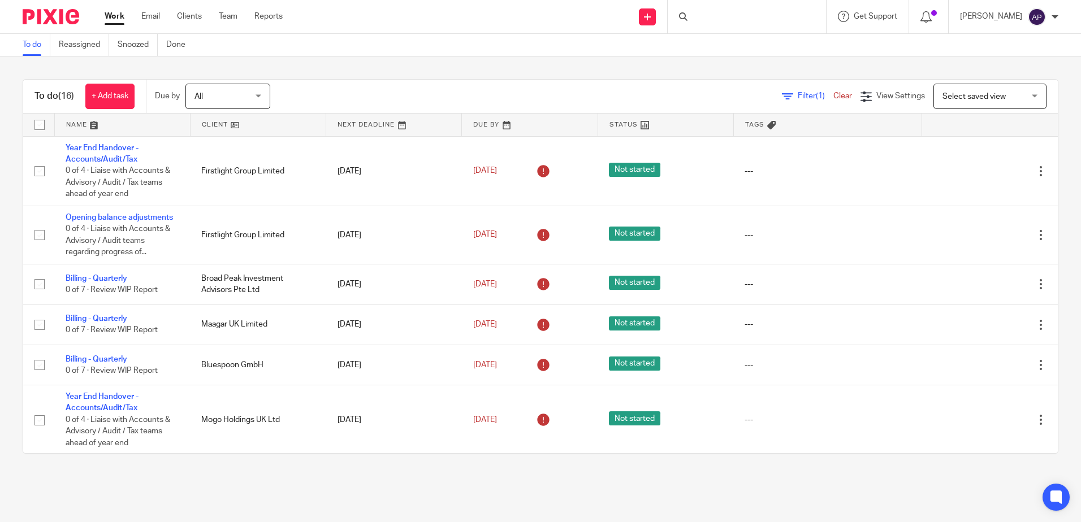
click at [721, 15] on div at bounding box center [746, 16] width 158 height 33
click at [724, 19] on input "Search" at bounding box center [741, 19] width 102 height 10
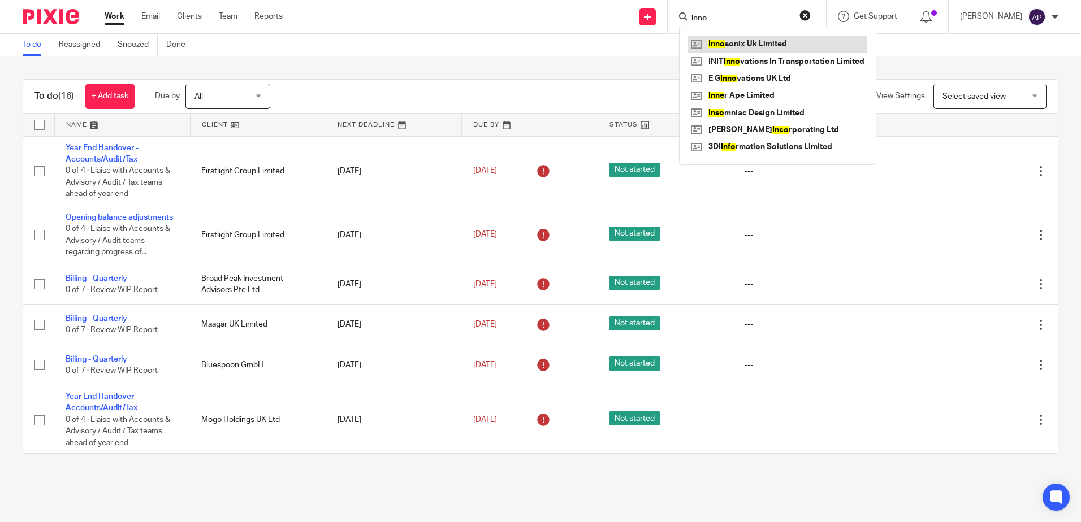
type input "inno"
click at [775, 44] on link at bounding box center [777, 44] width 179 height 17
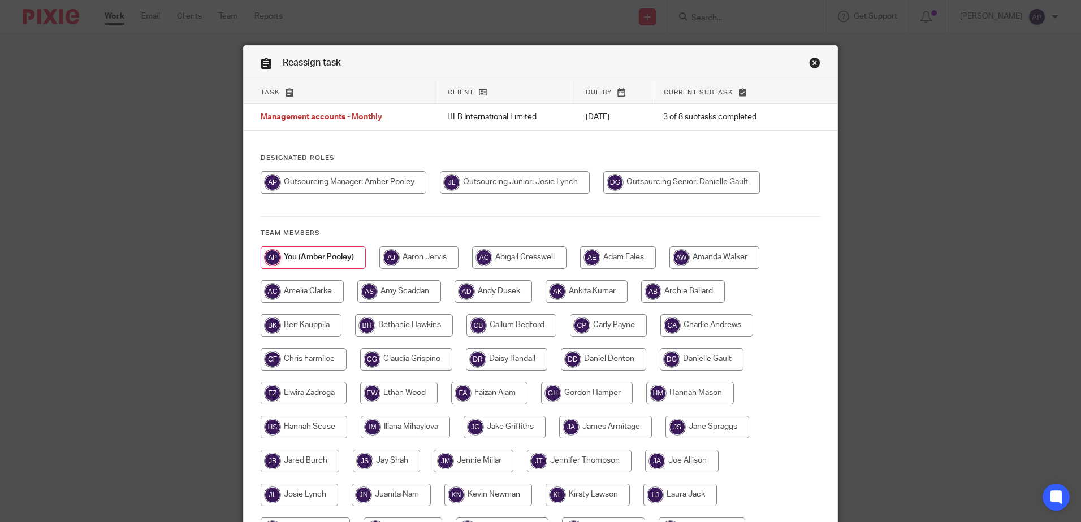
click at [698, 173] on input "radio" at bounding box center [681, 182] width 157 height 23
radio input "true"
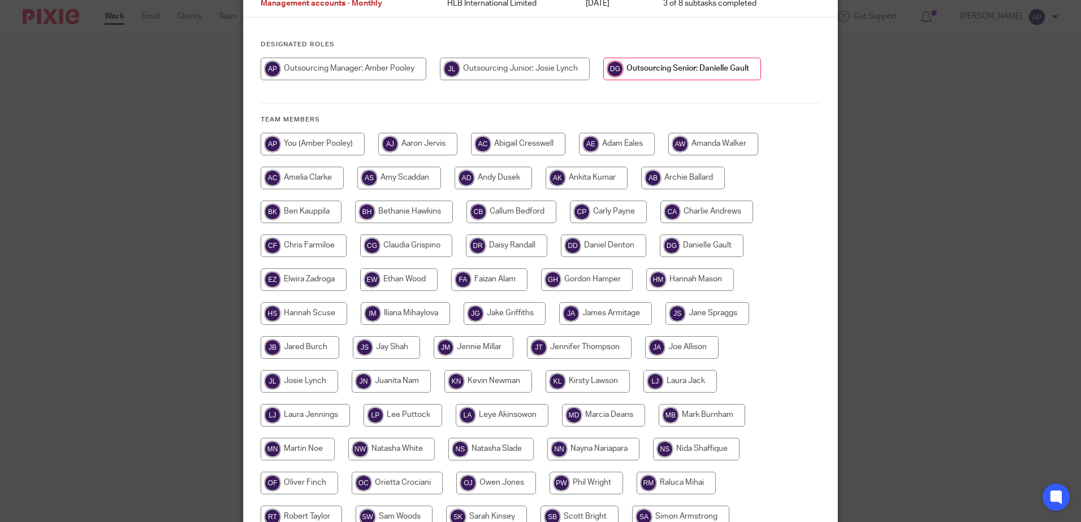
scroll to position [283, 0]
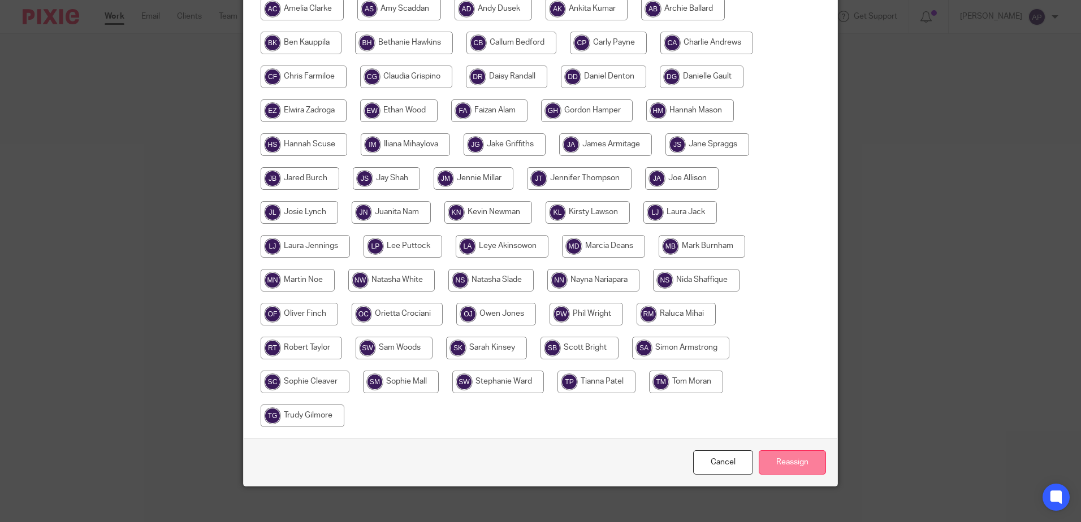
click at [796, 462] on input "Reassign" at bounding box center [791, 462] width 67 height 24
